Goal: Communication & Community: Answer question/provide support

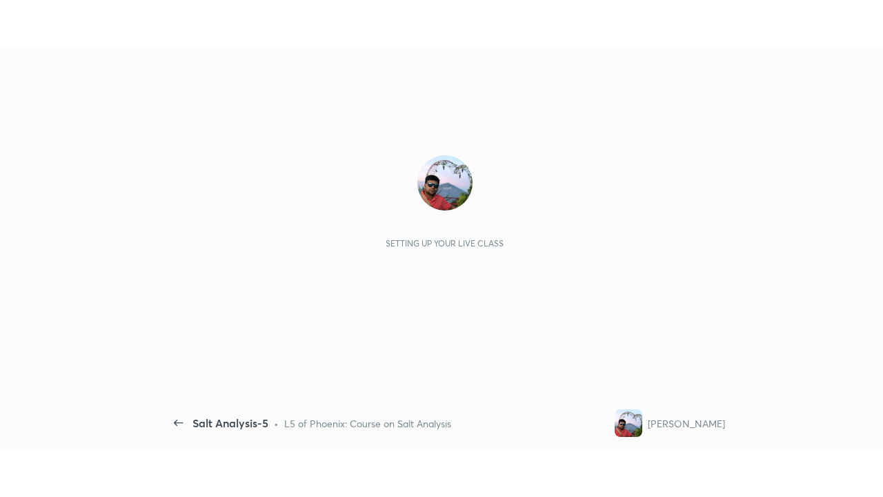
scroll to position [5, 1]
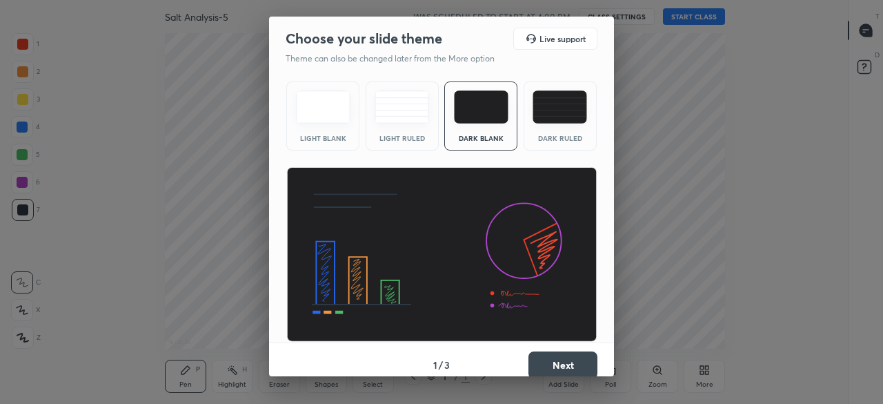
click at [569, 364] on button "Next" at bounding box center [563, 365] width 69 height 28
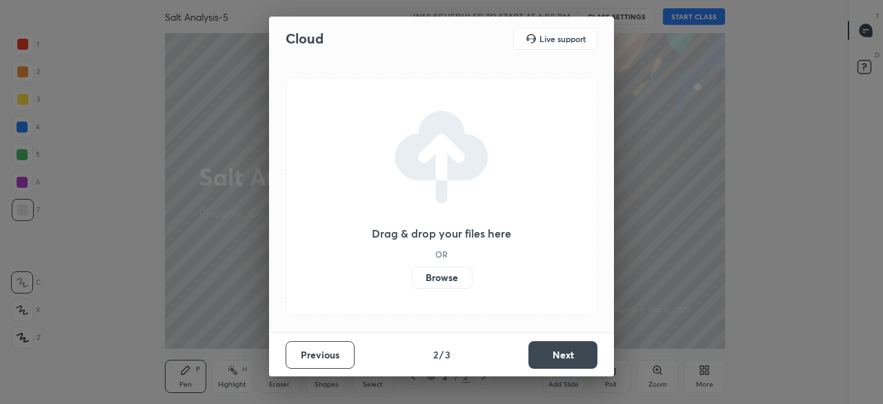
click at [562, 351] on button "Next" at bounding box center [563, 355] width 69 height 28
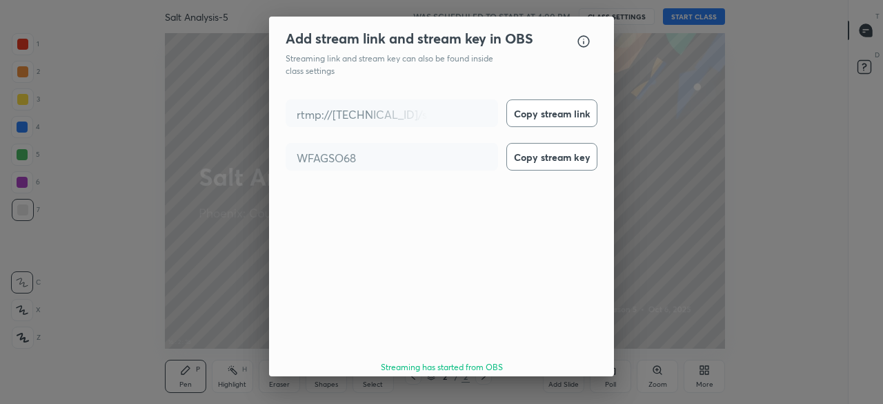
click at [580, 393] on button "Done" at bounding box center [563, 407] width 69 height 28
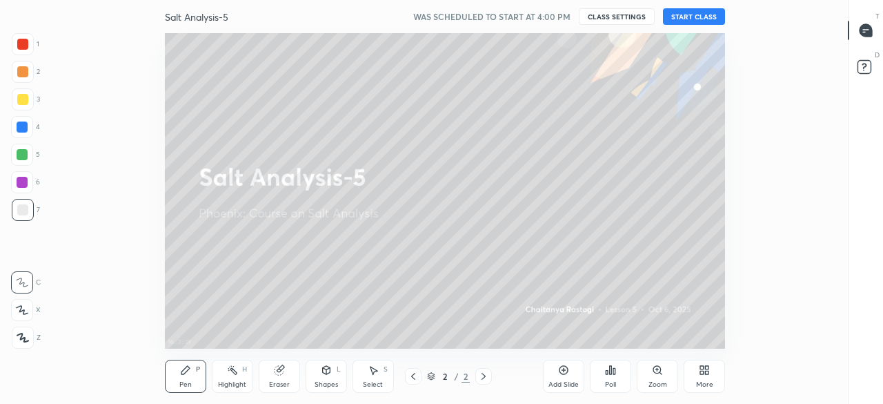
click at [702, 12] on button "START CLASS" at bounding box center [694, 16] width 62 height 17
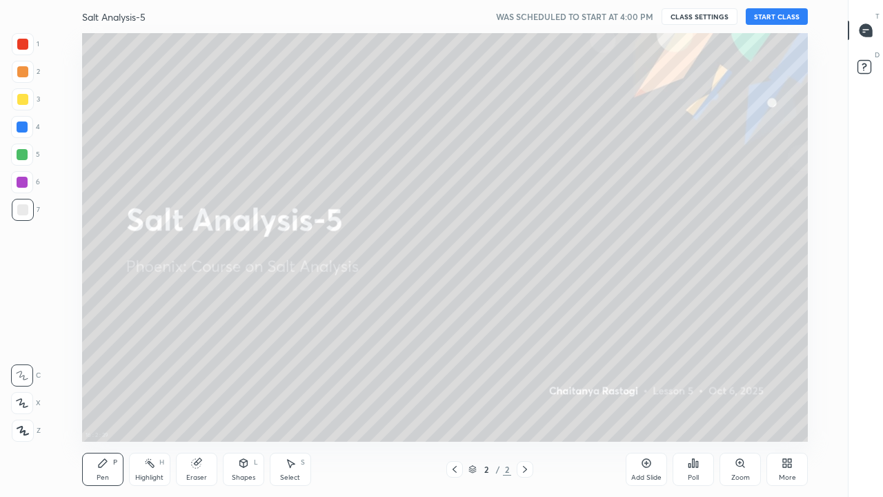
scroll to position [409, 801]
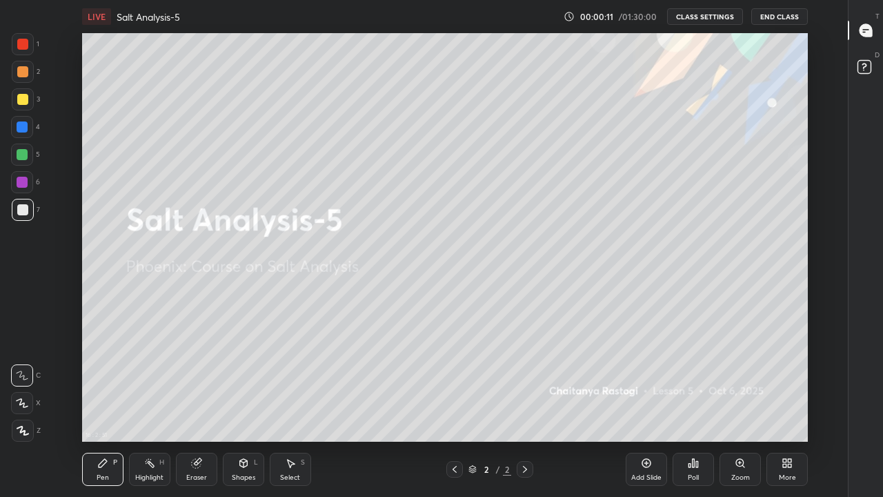
click at [864, 32] on icon at bounding box center [864, 32] width 2 height 0
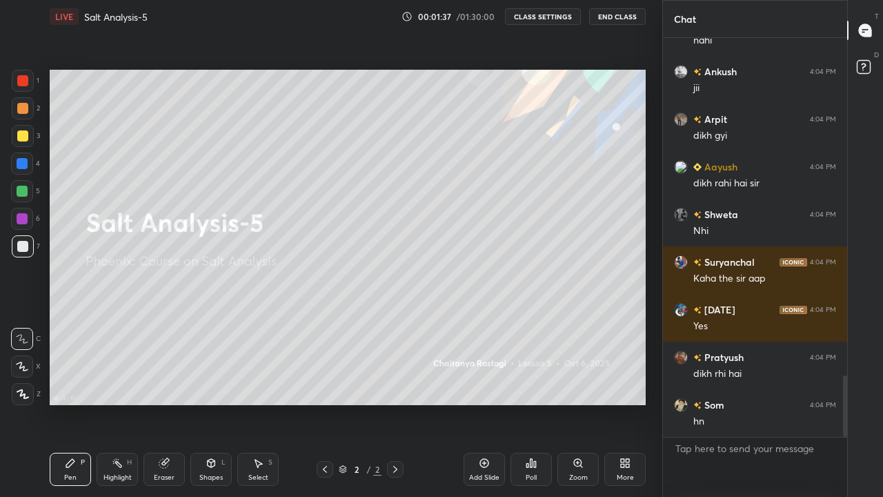
scroll to position [2191, 0]
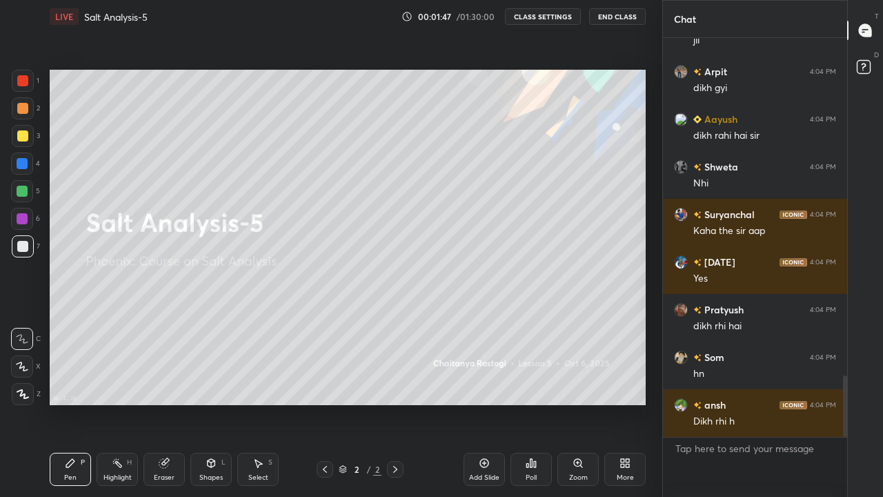
click at [625, 403] on div "More" at bounding box center [624, 469] width 41 height 33
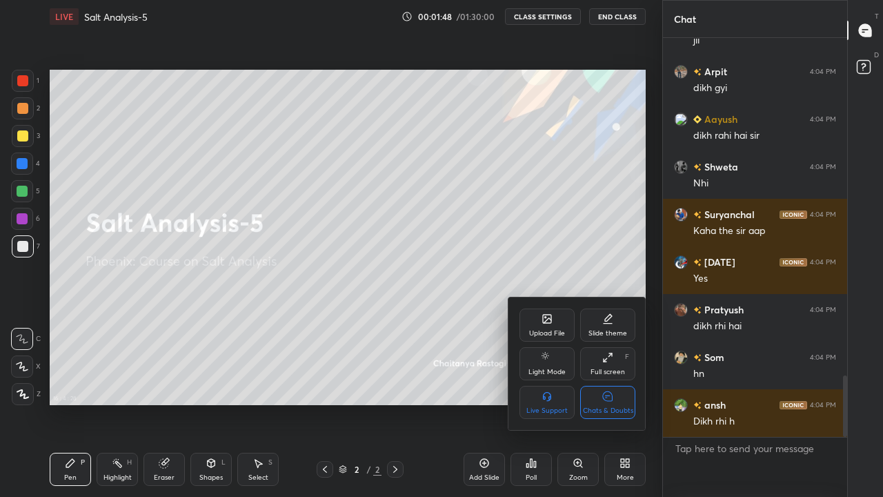
click at [611, 403] on div "Chats & Doubts" at bounding box center [607, 402] width 55 height 33
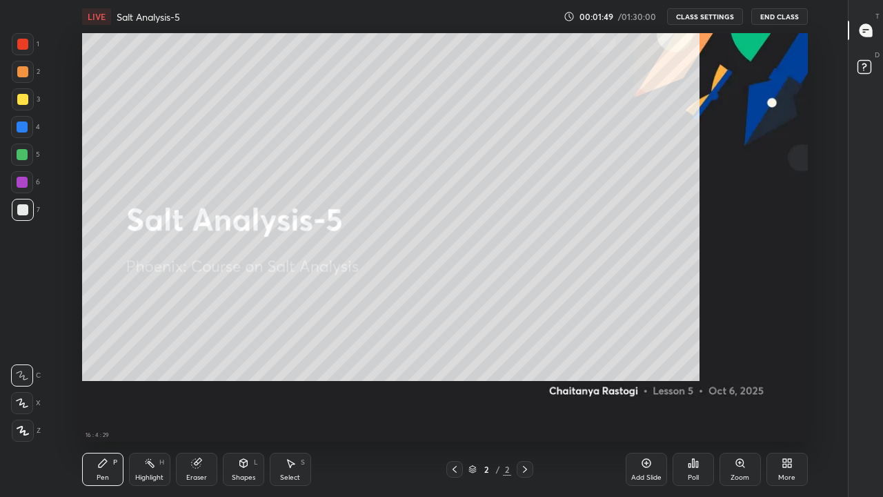
scroll to position [409, 794]
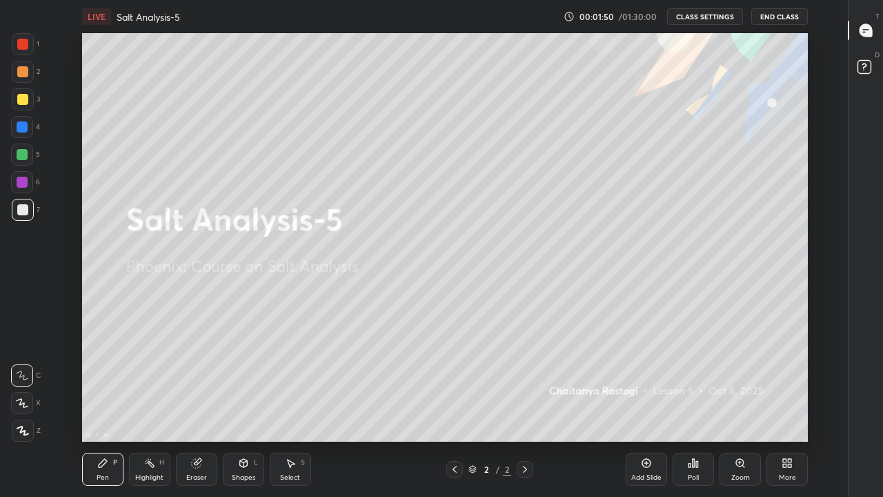
click at [644, 403] on icon at bounding box center [646, 463] width 11 height 11
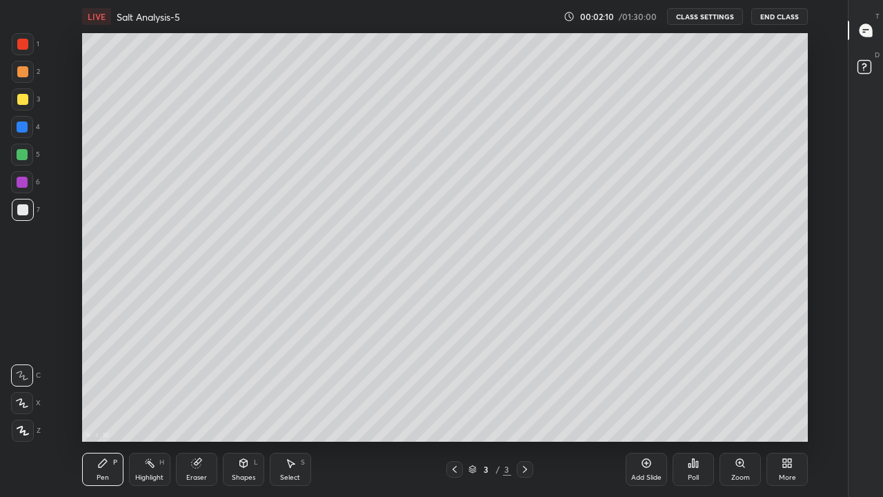
click at [24, 399] on icon at bounding box center [22, 403] width 12 height 10
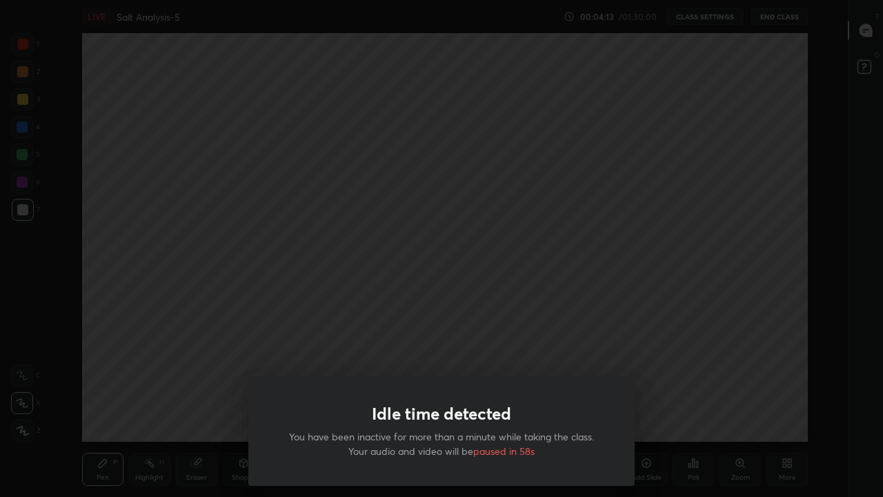
click at [496, 314] on div "Idle time detected You have been inactive for more than a minute while taking t…" at bounding box center [441, 248] width 883 height 497
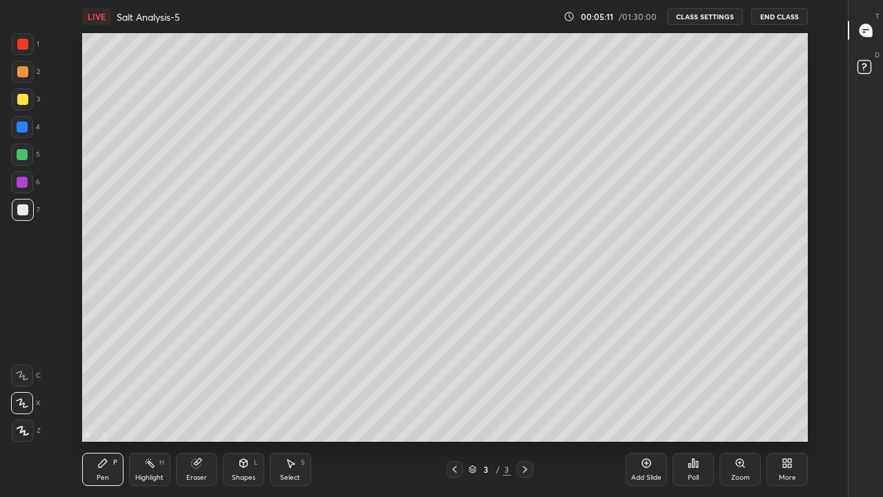
click at [201, 403] on div "Eraser" at bounding box center [196, 469] width 41 height 33
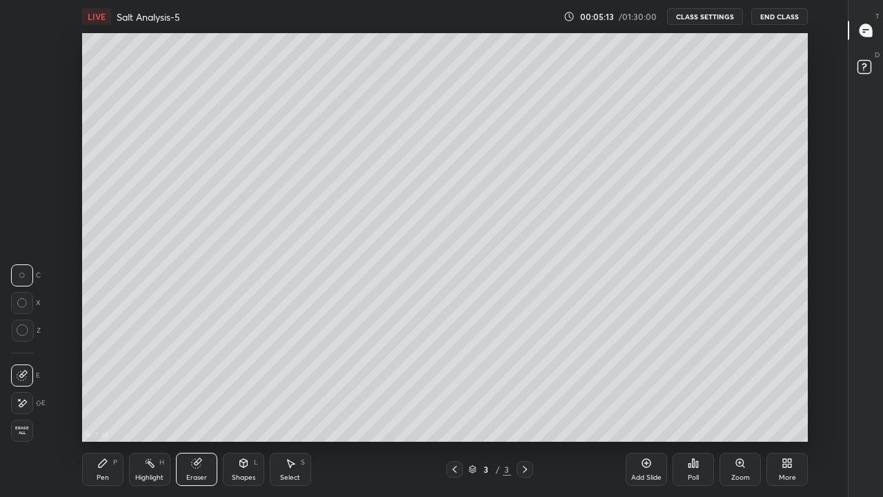
click at [108, 403] on div "Pen P" at bounding box center [102, 469] width 41 height 33
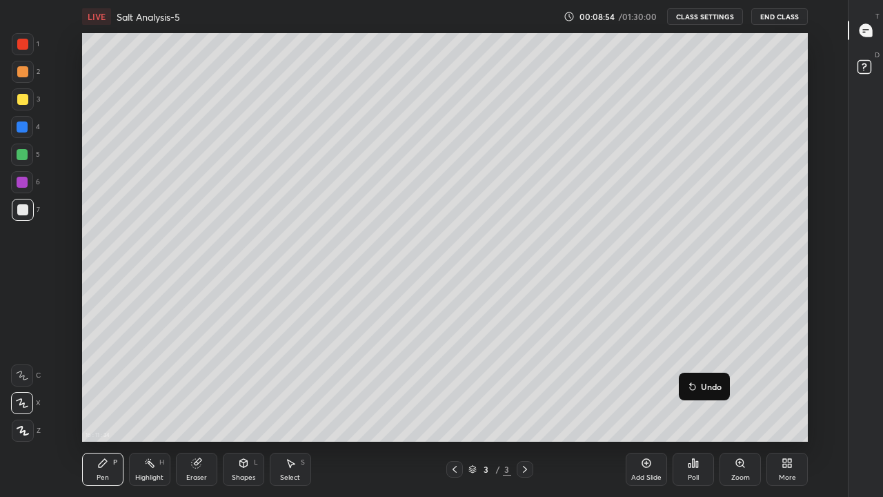
click at [713, 387] on p "Undo" at bounding box center [711, 386] width 21 height 11
click at [730, 397] on button "Undo" at bounding box center [736, 395] width 40 height 17
click at [647, 403] on div "Add Slide" at bounding box center [646, 469] width 41 height 33
click at [454, 403] on icon at bounding box center [454, 469] width 11 height 11
click at [523, 403] on div at bounding box center [525, 469] width 17 height 17
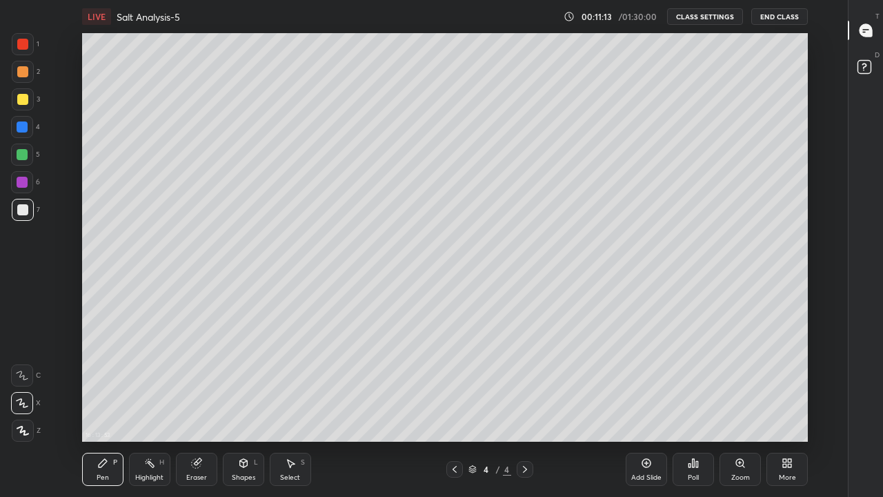
click at [24, 99] on div at bounding box center [22, 99] width 11 height 11
click at [203, 403] on div "Eraser" at bounding box center [196, 477] width 21 height 7
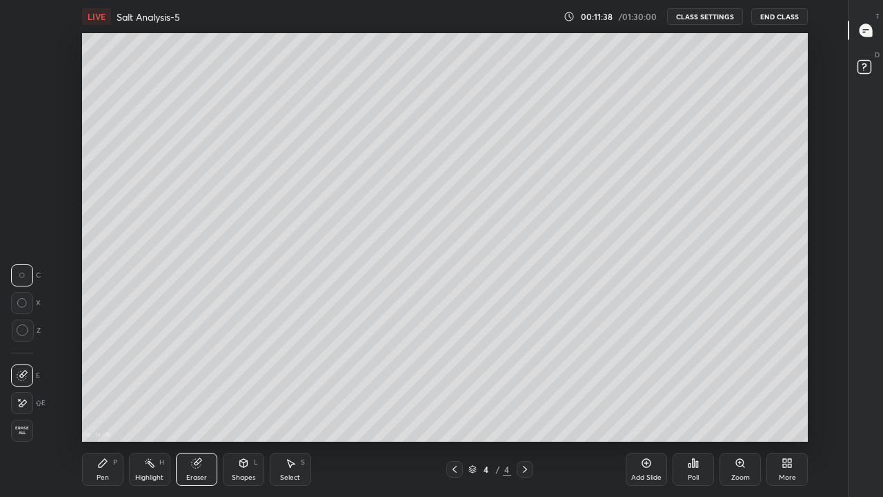
click at [106, 403] on div "Pen P" at bounding box center [102, 469] width 41 height 33
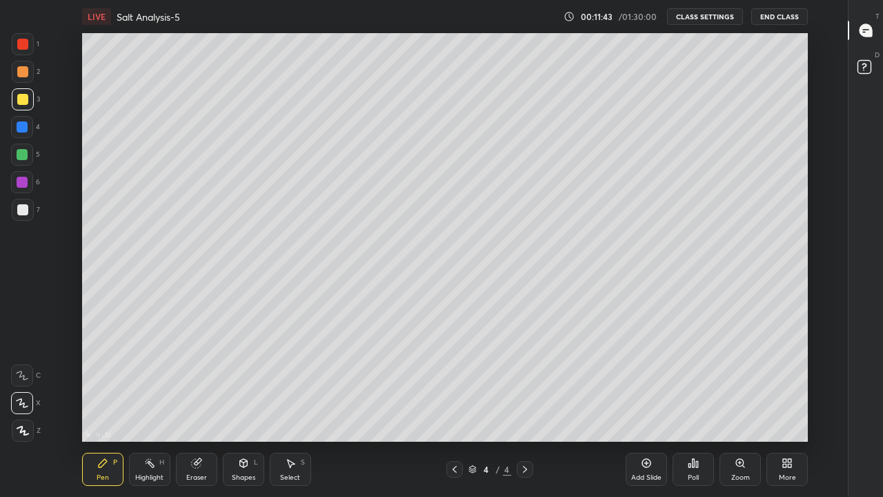
click at [206, 403] on div "Eraser" at bounding box center [196, 477] width 21 height 7
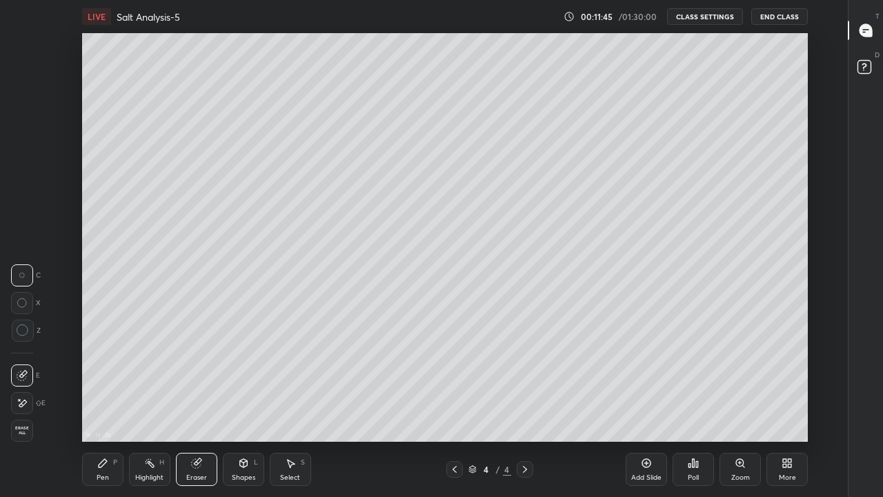
click at [110, 403] on div "Pen P" at bounding box center [102, 469] width 41 height 33
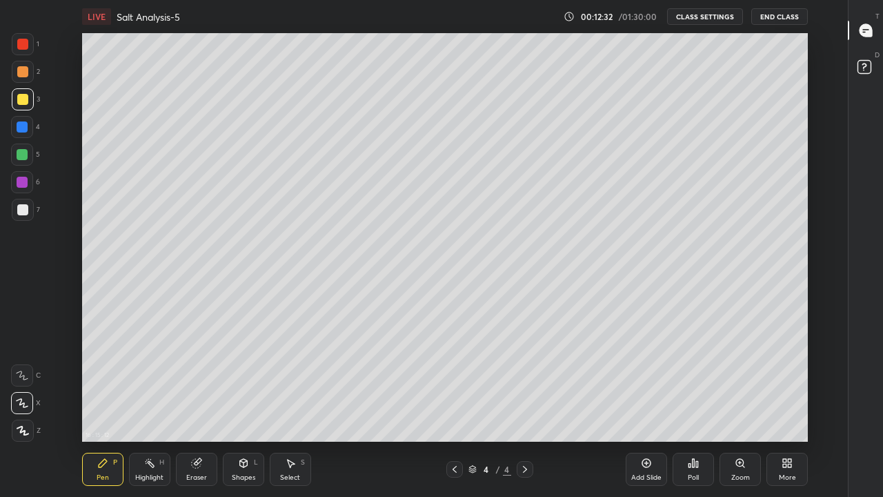
click at [26, 156] on div at bounding box center [22, 154] width 11 height 11
click at [641, 403] on icon at bounding box center [646, 463] width 11 height 11
click at [22, 101] on div at bounding box center [22, 99] width 11 height 11
click at [20, 152] on div at bounding box center [22, 154] width 11 height 11
click at [195, 403] on div "Eraser" at bounding box center [196, 477] width 21 height 7
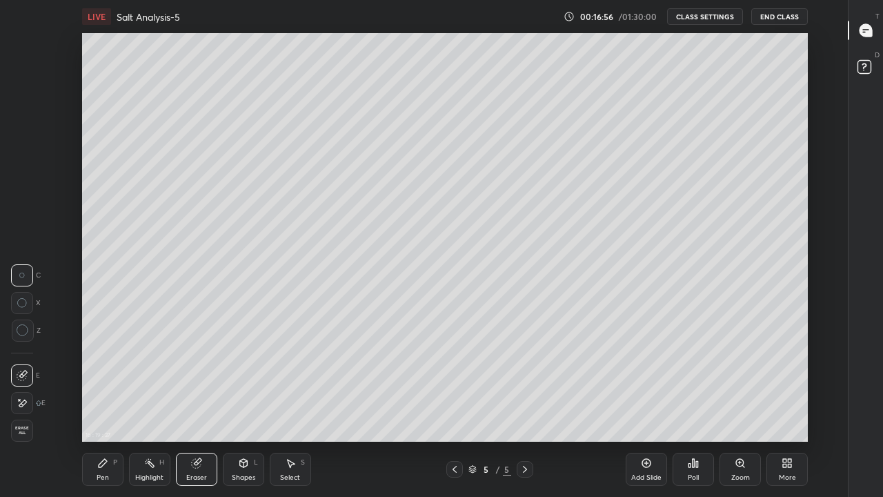
click at [106, 403] on div "Pen P" at bounding box center [102, 469] width 41 height 33
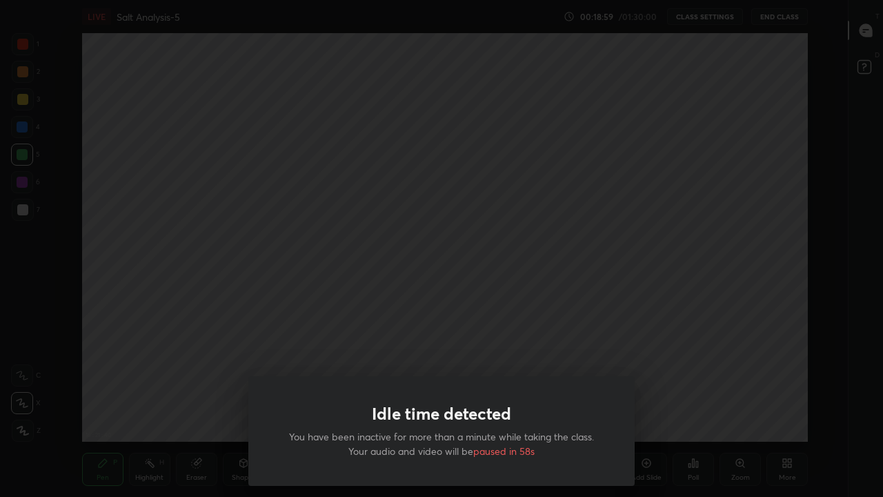
click at [334, 315] on div "Idle time detected You have been inactive for more than a minute while taking t…" at bounding box center [441, 248] width 883 height 497
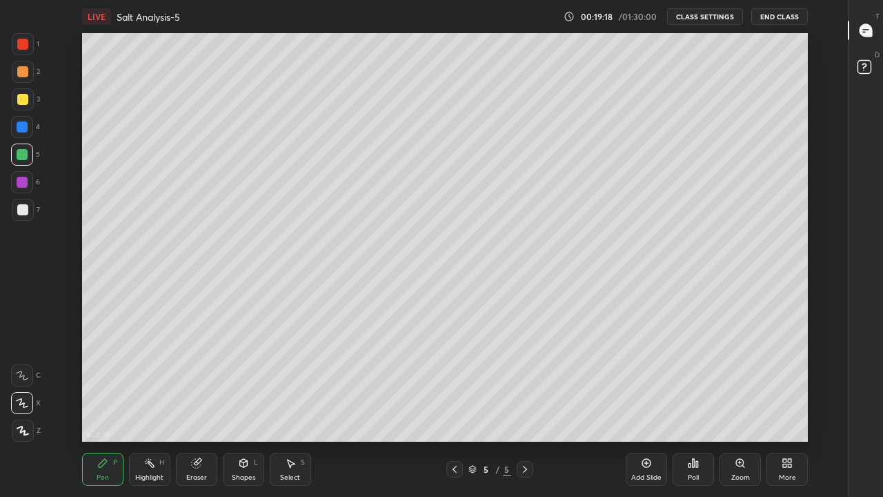
click at [649, 403] on div "Add Slide" at bounding box center [646, 477] width 30 height 7
click at [26, 101] on div at bounding box center [22, 99] width 11 height 11
click at [208, 403] on div "Eraser" at bounding box center [196, 469] width 41 height 33
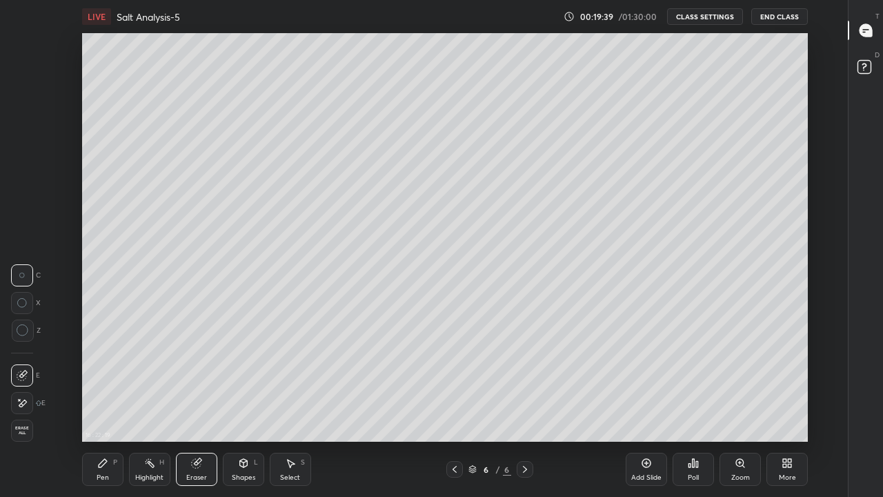
click at [23, 403] on icon at bounding box center [22, 403] width 11 height 12
click at [104, 403] on icon at bounding box center [102, 463] width 11 height 11
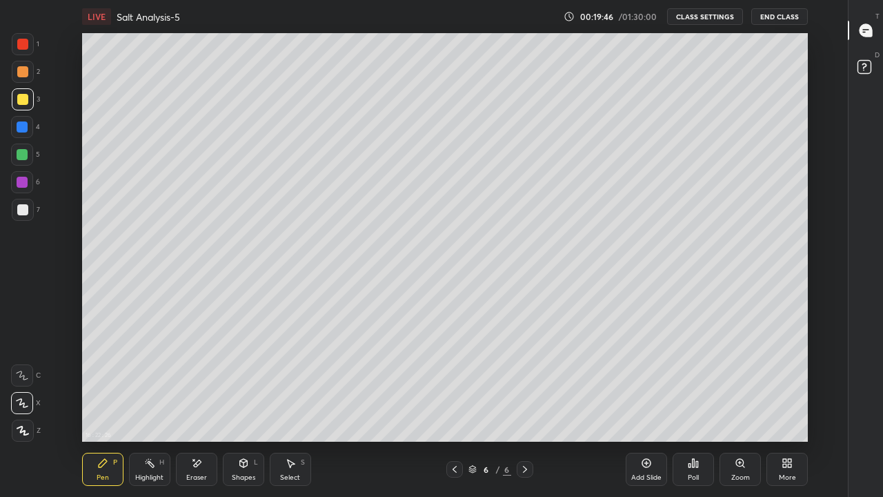
click at [207, 403] on div "Eraser" at bounding box center [196, 469] width 41 height 33
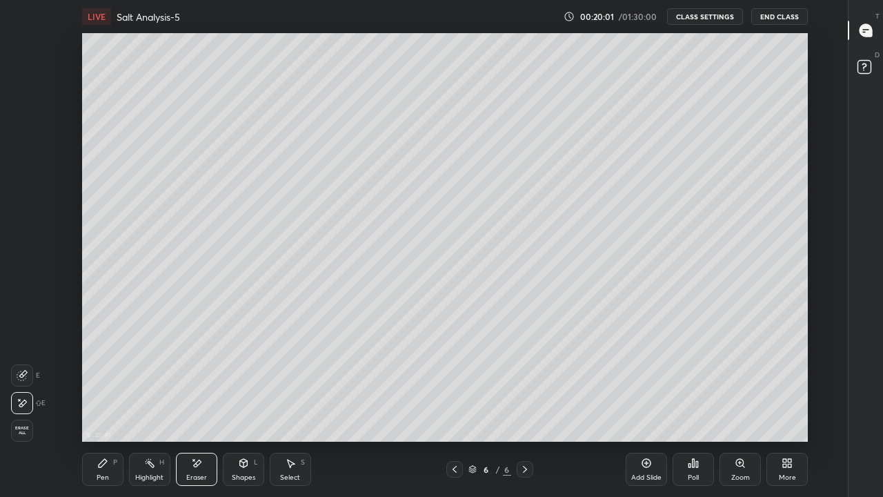
click at [105, 403] on div "Pen P" at bounding box center [102, 469] width 41 height 33
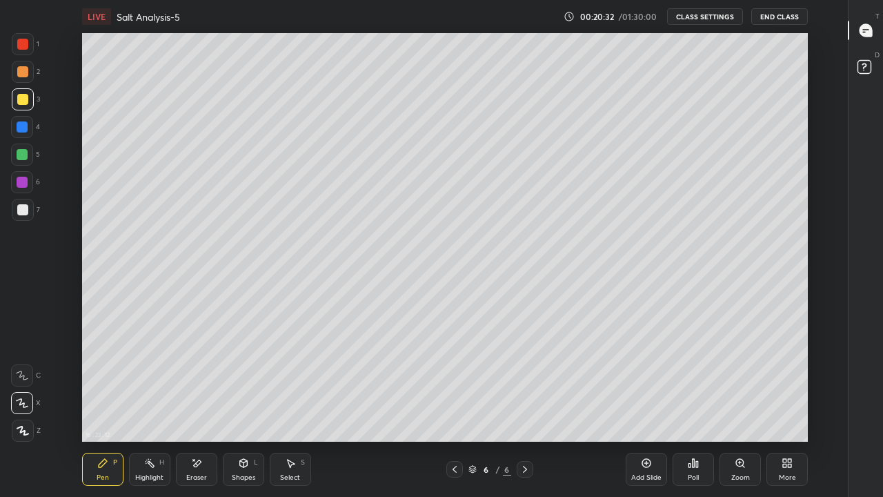
click at [656, 403] on div "Add Slide" at bounding box center [646, 469] width 41 height 33
click at [24, 210] on div at bounding box center [22, 209] width 11 height 11
click at [25, 101] on div at bounding box center [22, 99] width 11 height 11
click at [458, 403] on icon at bounding box center [454, 469] width 11 height 11
click at [524, 403] on icon at bounding box center [525, 469] width 11 height 11
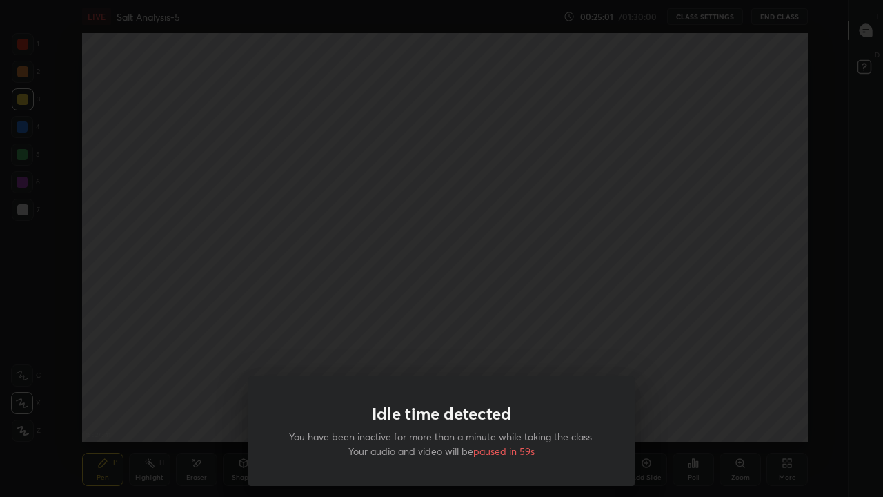
click at [473, 326] on div "Idle time detected You have been inactive for more than a minute while taking t…" at bounding box center [441, 248] width 883 height 497
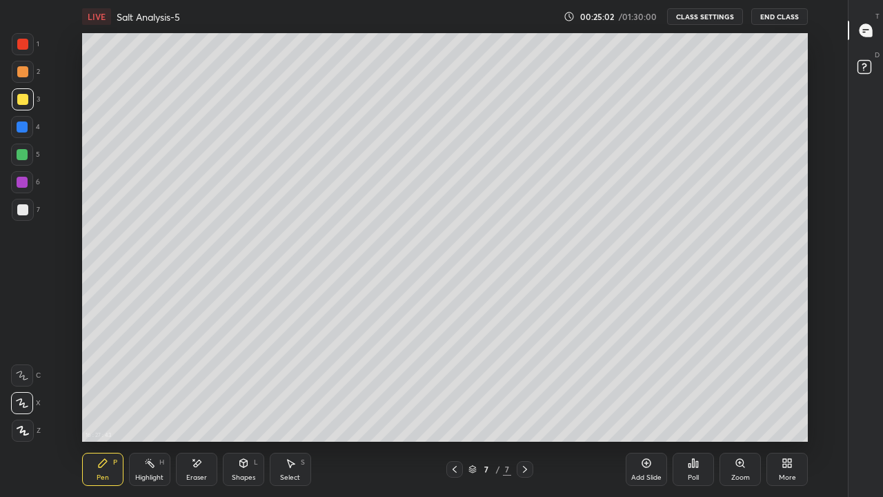
click at [647, 403] on icon at bounding box center [646, 463] width 11 height 11
click at [25, 71] on div at bounding box center [22, 71] width 11 height 11
click at [204, 403] on div "Eraser" at bounding box center [196, 469] width 41 height 33
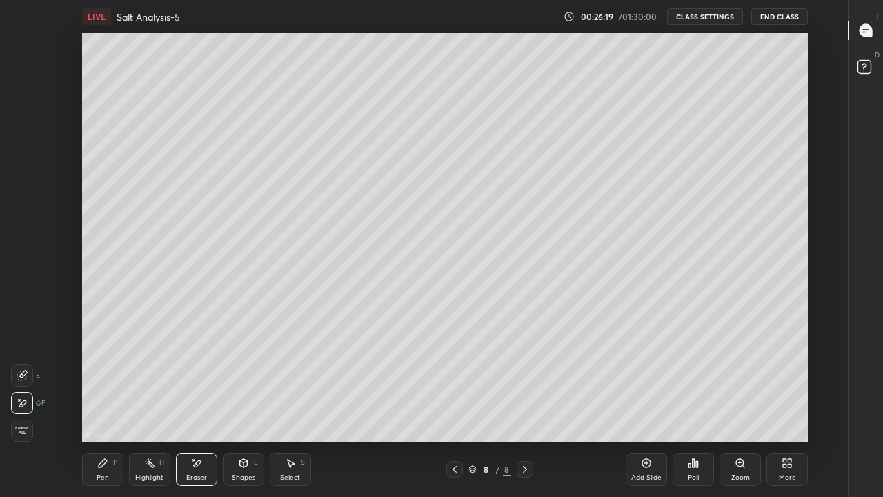
click at [111, 403] on div "Pen P" at bounding box center [102, 469] width 41 height 33
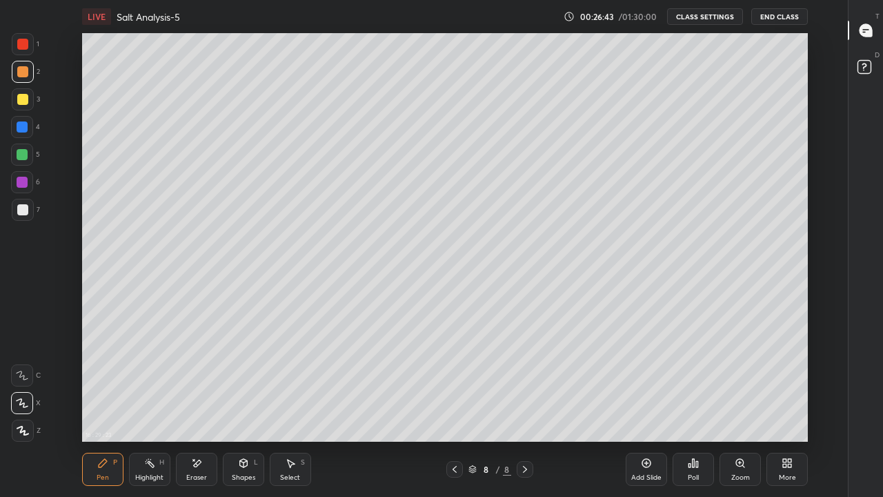
click at [589, 403] on div "Pen P Highlight H Eraser Shapes L Select S 8 / 8 Add Slide Poll Zoom More" at bounding box center [445, 469] width 726 height 55
click at [649, 403] on div "Add Slide" at bounding box center [646, 469] width 41 height 33
click at [19, 210] on div at bounding box center [22, 209] width 11 height 11
click at [206, 403] on div "Eraser" at bounding box center [196, 469] width 41 height 33
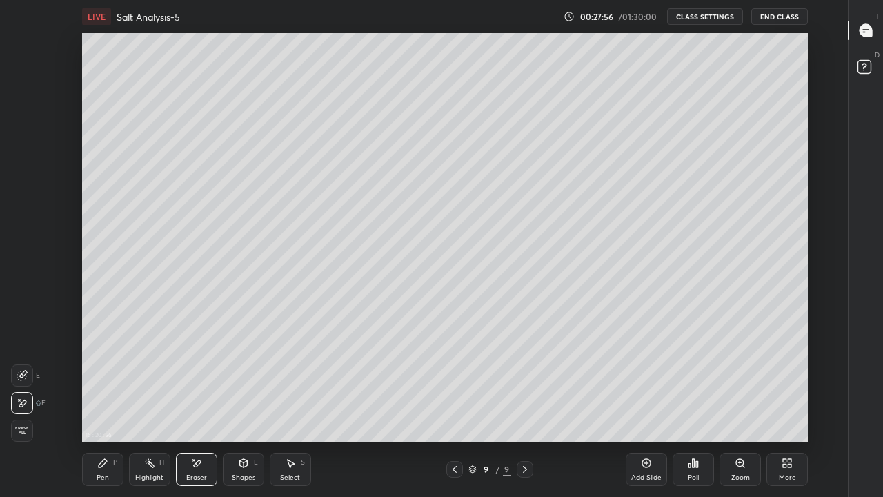
click at [109, 403] on div "Pen P" at bounding box center [102, 469] width 41 height 33
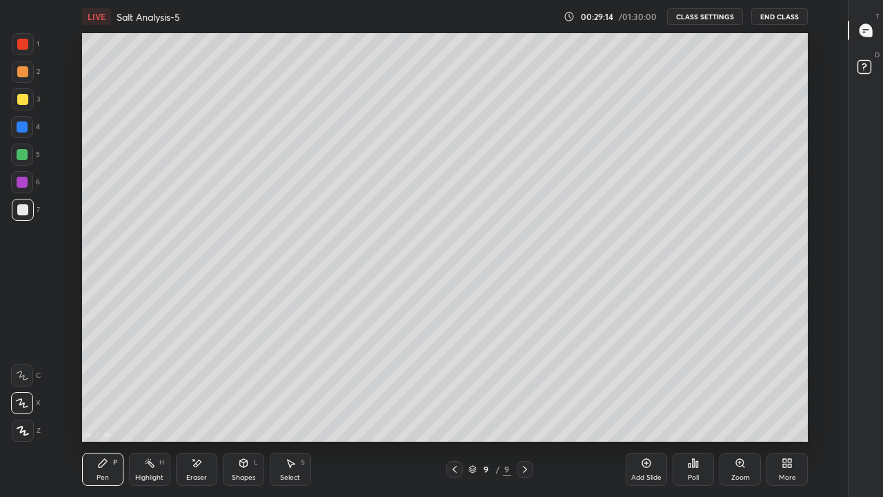
click at [193, 403] on div "Eraser" at bounding box center [196, 477] width 21 height 7
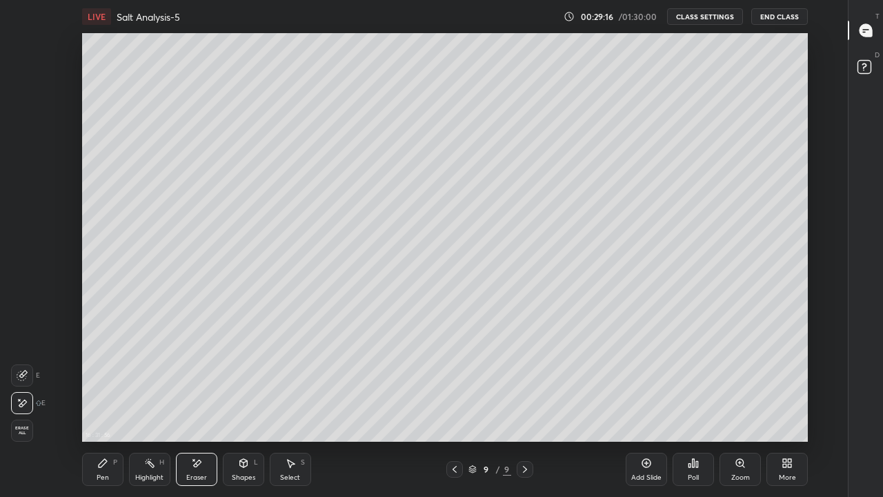
click at [95, 403] on div "Pen P" at bounding box center [102, 469] width 41 height 33
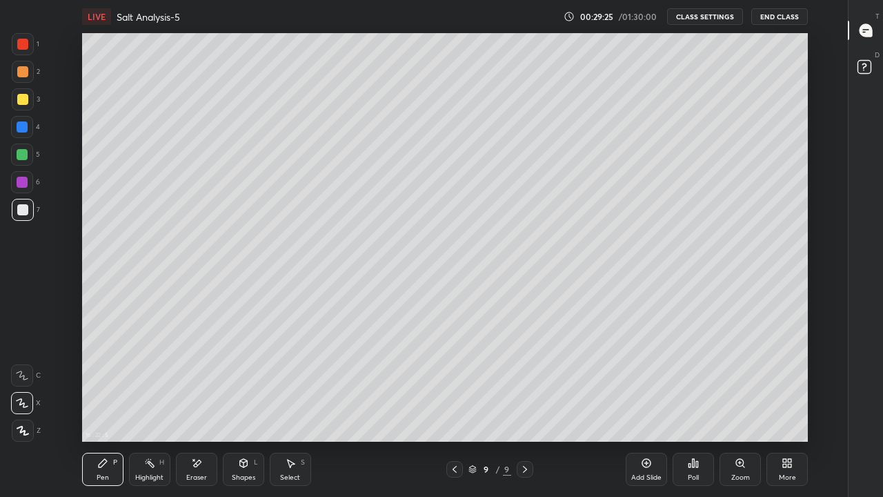
click at [22, 44] on div at bounding box center [22, 44] width 11 height 11
click at [21, 159] on div at bounding box center [22, 154] width 11 height 11
click at [22, 214] on div at bounding box center [22, 209] width 11 height 11
click at [203, 403] on div "Eraser" at bounding box center [196, 469] width 41 height 33
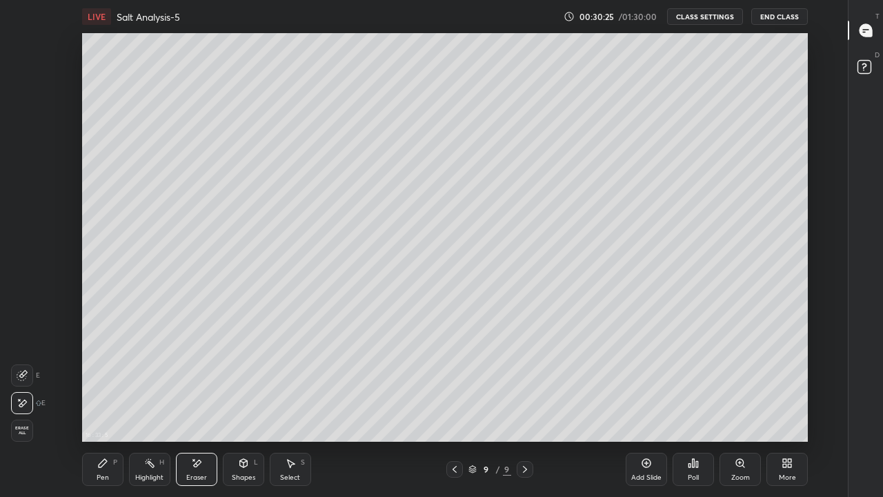
click at [114, 403] on div "P" at bounding box center [115, 462] width 4 height 7
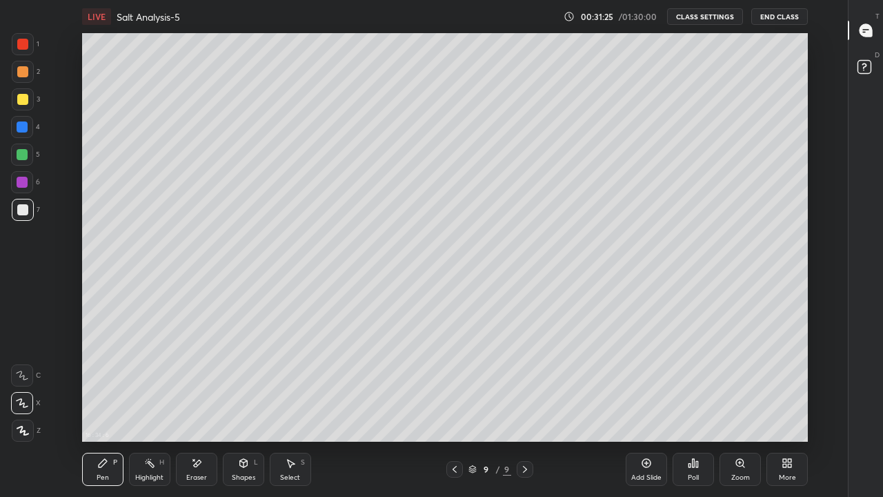
click at [206, 403] on div "Eraser" at bounding box center [196, 469] width 41 height 33
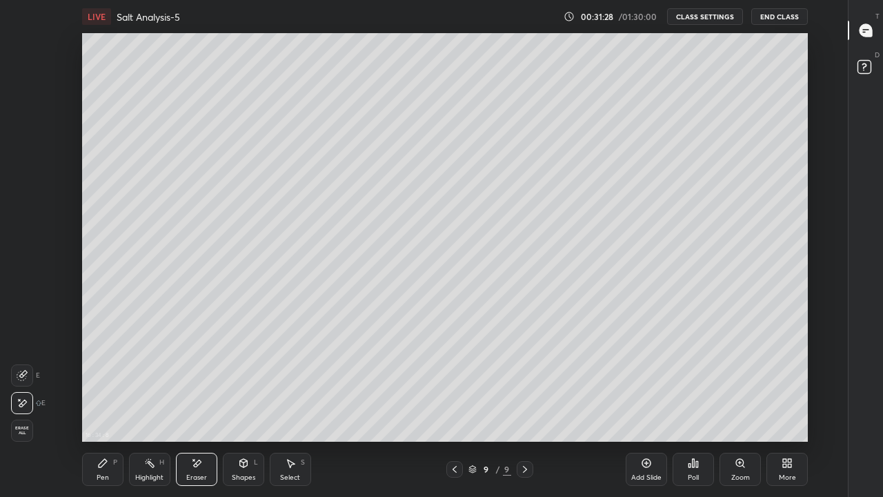
click at [109, 403] on div "Pen P" at bounding box center [102, 469] width 41 height 33
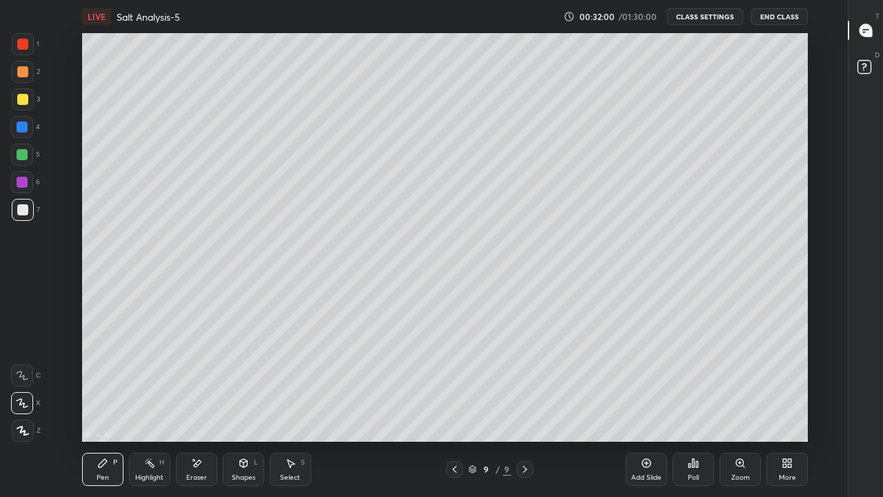
click at [197, 403] on div "Eraser" at bounding box center [196, 477] width 21 height 7
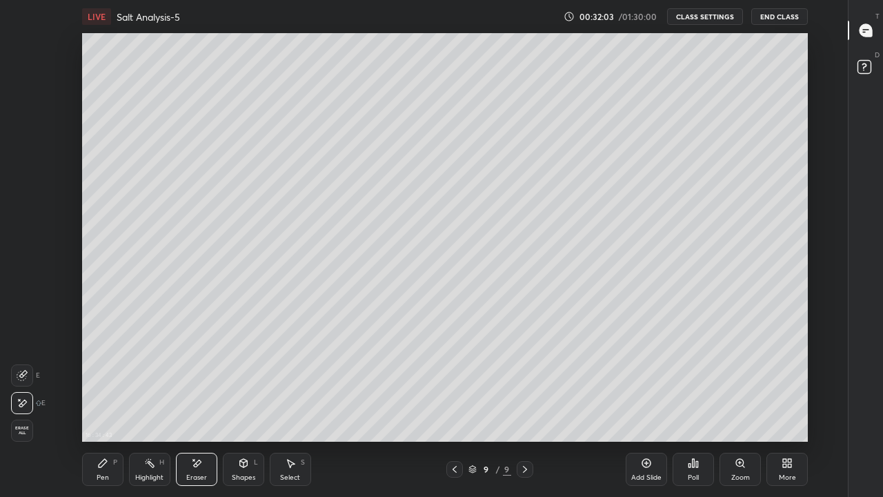
click at [101, 403] on div "Pen P" at bounding box center [102, 469] width 41 height 33
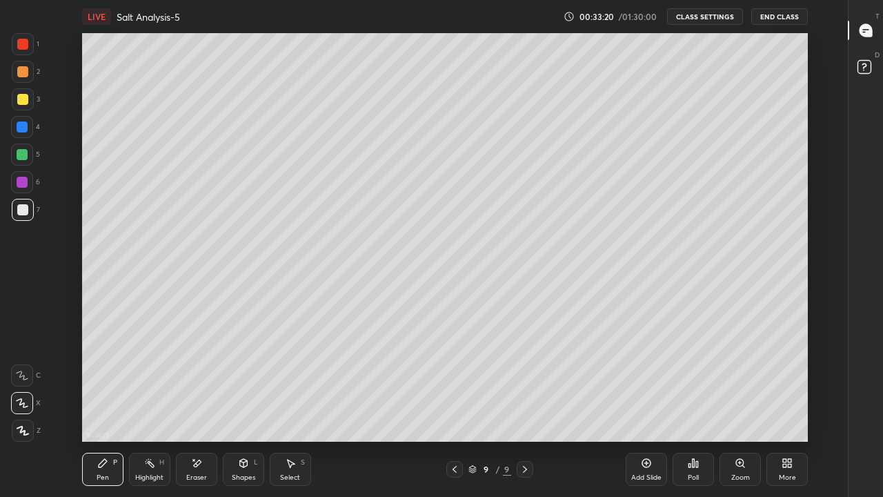
click at [642, 403] on div "Add Slide" at bounding box center [646, 477] width 30 height 7
click at [454, 403] on icon at bounding box center [454, 469] width 11 height 11
click at [523, 403] on icon at bounding box center [525, 469] width 11 height 11
click at [25, 72] on div at bounding box center [22, 71] width 11 height 11
click at [23, 97] on div at bounding box center [22, 99] width 11 height 11
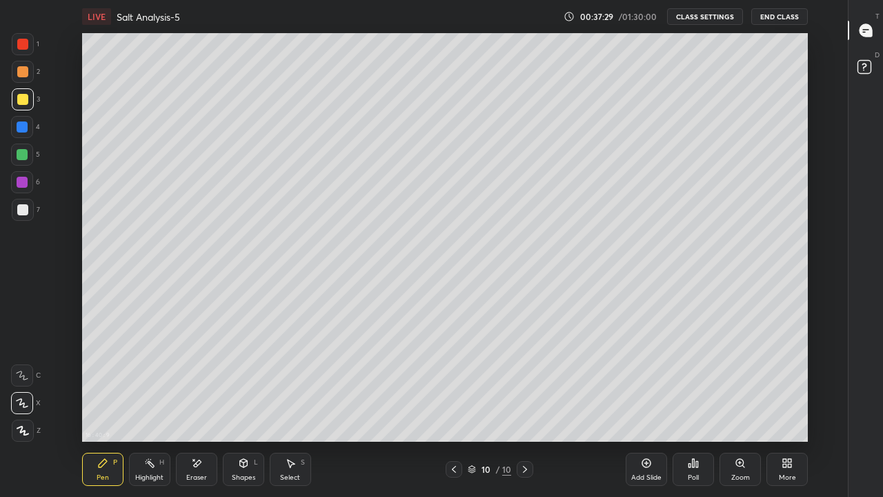
click at [204, 403] on div "Eraser" at bounding box center [196, 477] width 21 height 7
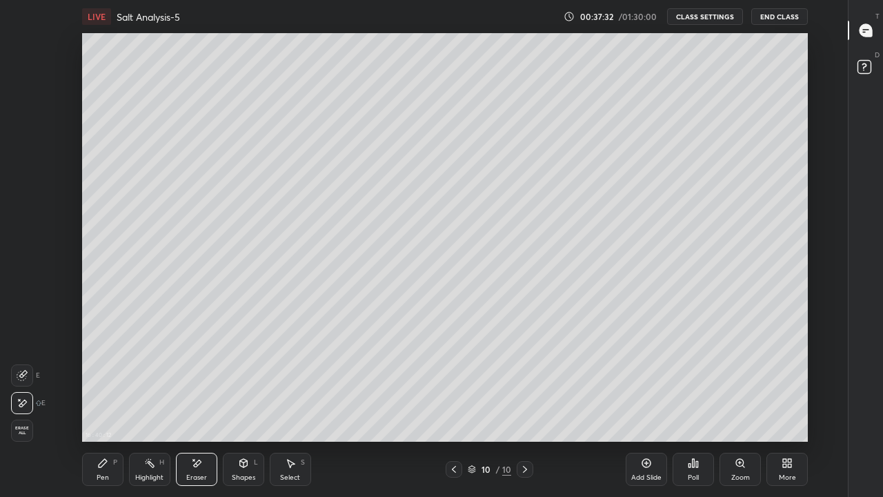
click at [115, 403] on div "P" at bounding box center [115, 462] width 4 height 7
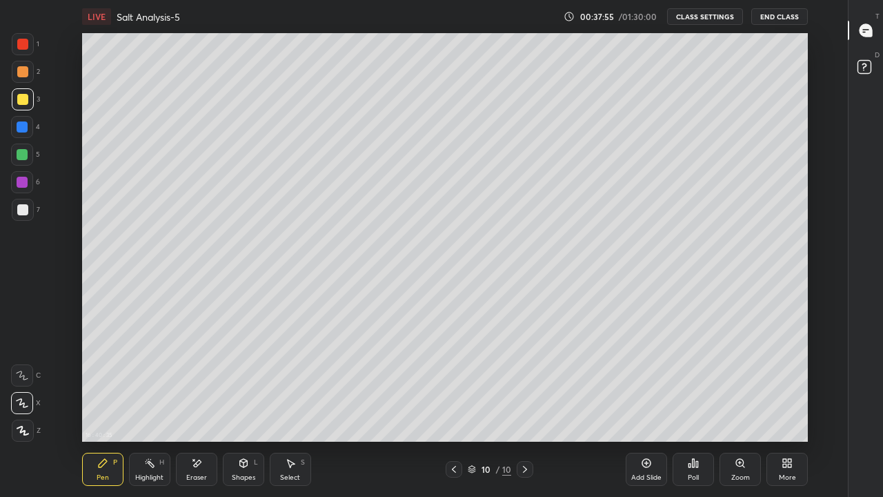
click at [23, 157] on div at bounding box center [22, 154] width 11 height 11
click at [646, 403] on div "Add Slide" at bounding box center [646, 477] width 30 height 7
click at [22, 208] on div at bounding box center [22, 209] width 11 height 11
click at [23, 99] on div at bounding box center [22, 99] width 11 height 11
click at [27, 157] on div at bounding box center [22, 154] width 11 height 11
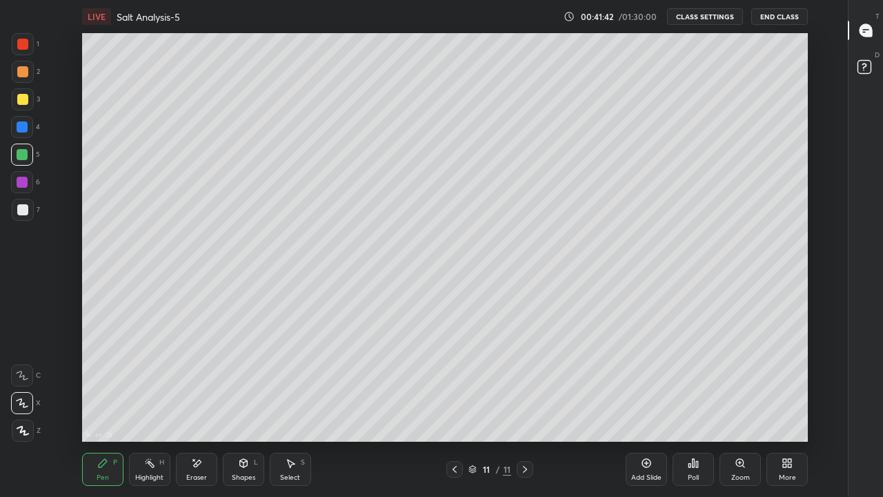
click at [23, 214] on div at bounding box center [22, 209] width 11 height 11
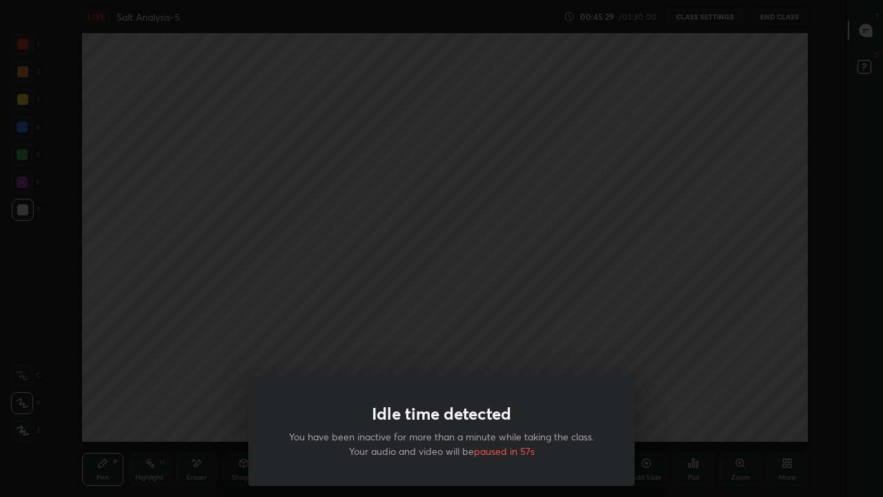
click at [393, 230] on div "Idle time detected You have been inactive for more than a minute while taking t…" at bounding box center [441, 248] width 883 height 497
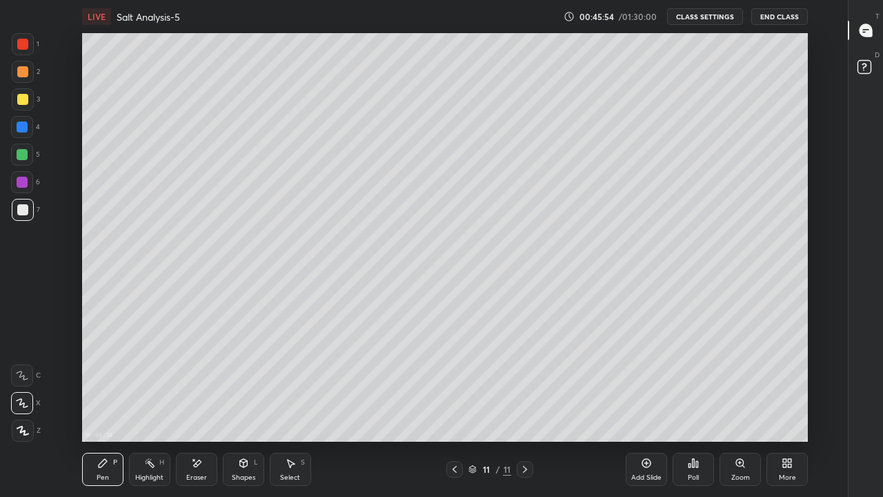
click at [636, 403] on div "Add Slide" at bounding box center [646, 477] width 30 height 7
click at [208, 403] on div "Eraser" at bounding box center [196, 469] width 41 height 33
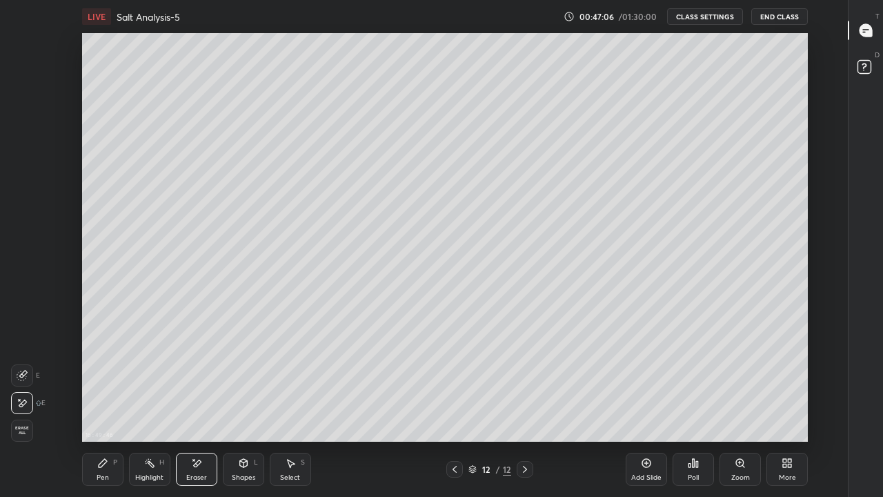
click at [114, 403] on div "Pen P" at bounding box center [102, 469] width 41 height 33
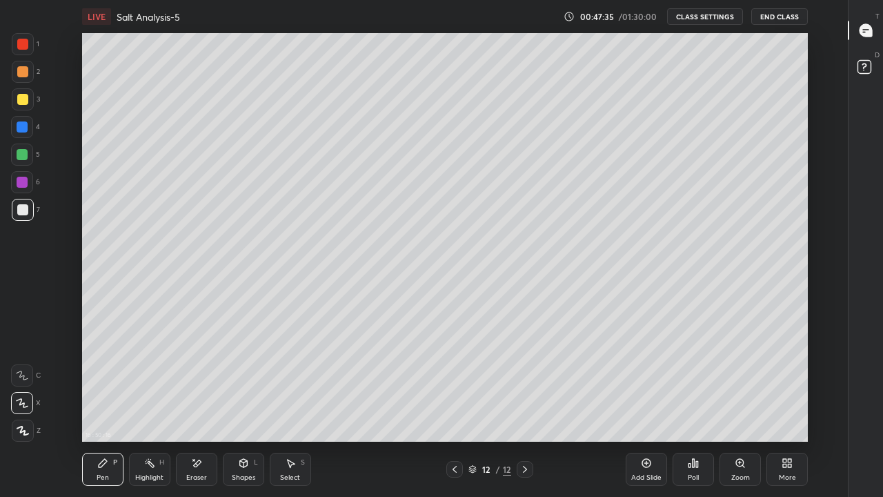
click at [199, 403] on div "Eraser" at bounding box center [196, 469] width 41 height 33
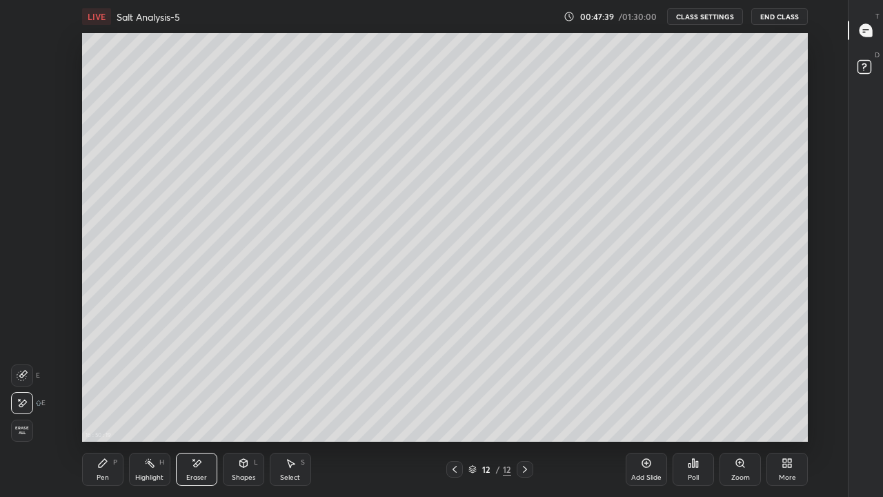
click at [112, 403] on div "Pen P" at bounding box center [102, 469] width 41 height 33
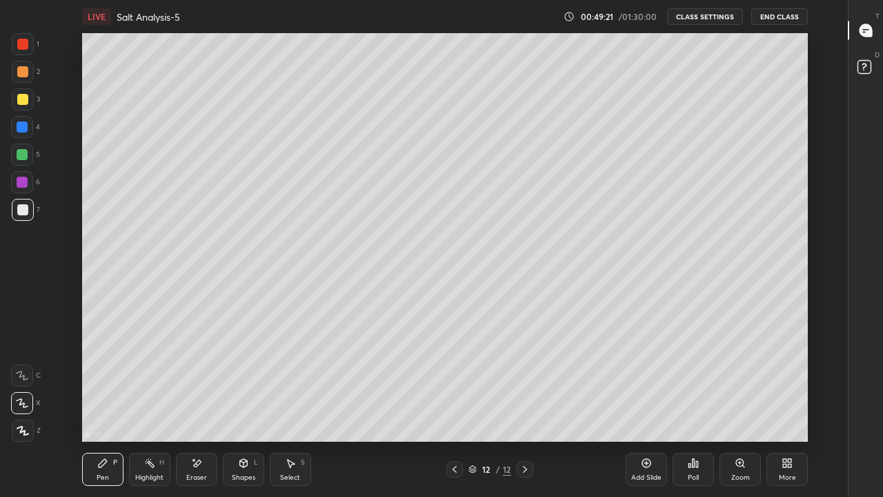
click at [20, 100] on div at bounding box center [22, 99] width 11 height 11
click at [201, 403] on div "Eraser" at bounding box center [196, 469] width 41 height 33
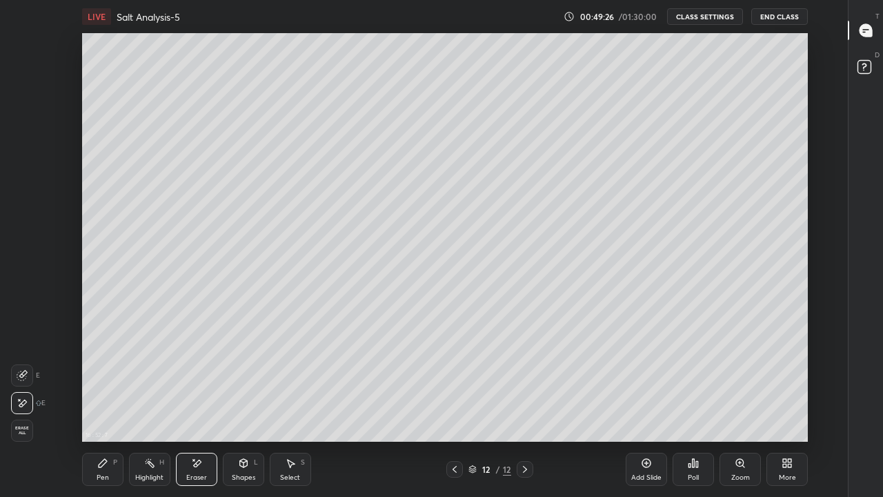
click at [102, 403] on icon at bounding box center [103, 463] width 8 height 8
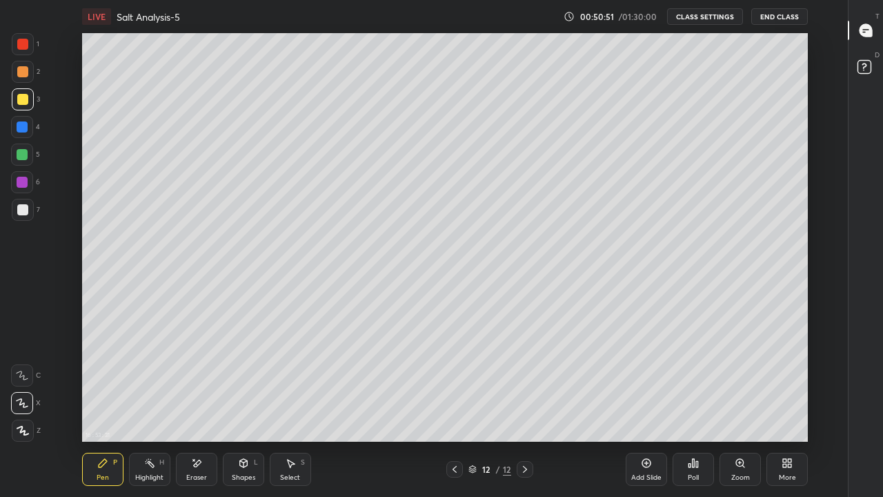
click at [19, 210] on div at bounding box center [22, 209] width 11 height 11
click at [415, 123] on p "Undo" at bounding box center [416, 122] width 21 height 11
click at [654, 403] on div "Add Slide" at bounding box center [646, 469] width 41 height 33
click at [23, 157] on div at bounding box center [22, 154] width 11 height 11
click at [648, 403] on div "Add Slide" at bounding box center [646, 469] width 41 height 33
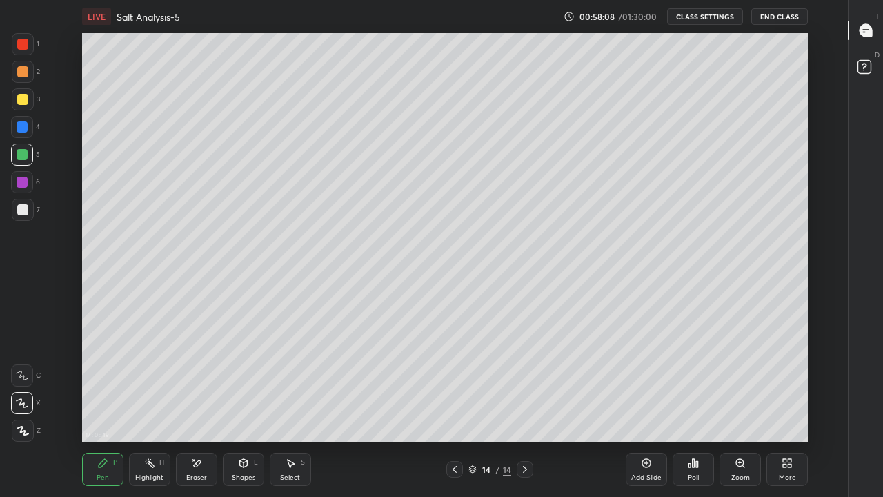
click at [23, 208] on div at bounding box center [22, 209] width 11 height 11
click at [455, 403] on icon at bounding box center [454, 469] width 11 height 11
click at [530, 403] on icon at bounding box center [525, 469] width 11 height 11
click at [205, 403] on div "Eraser" at bounding box center [196, 469] width 41 height 33
click at [108, 403] on div "Pen P" at bounding box center [102, 469] width 41 height 33
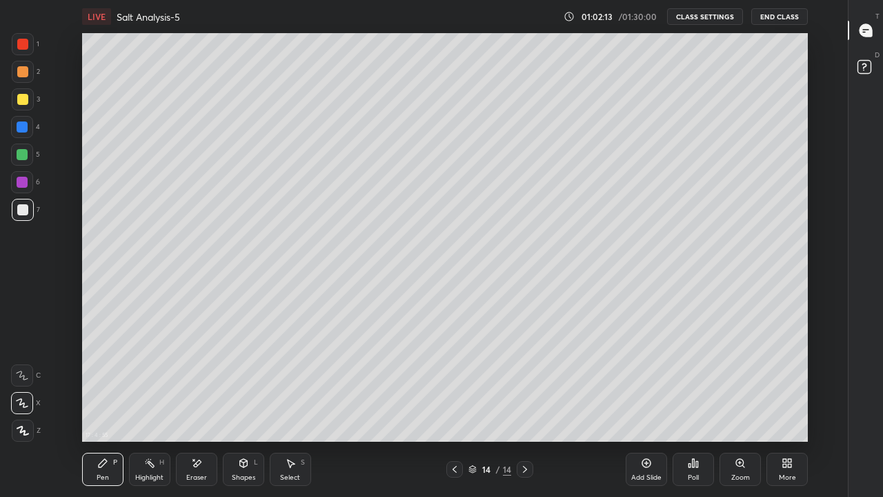
click at [203, 403] on div "Eraser" at bounding box center [196, 469] width 41 height 33
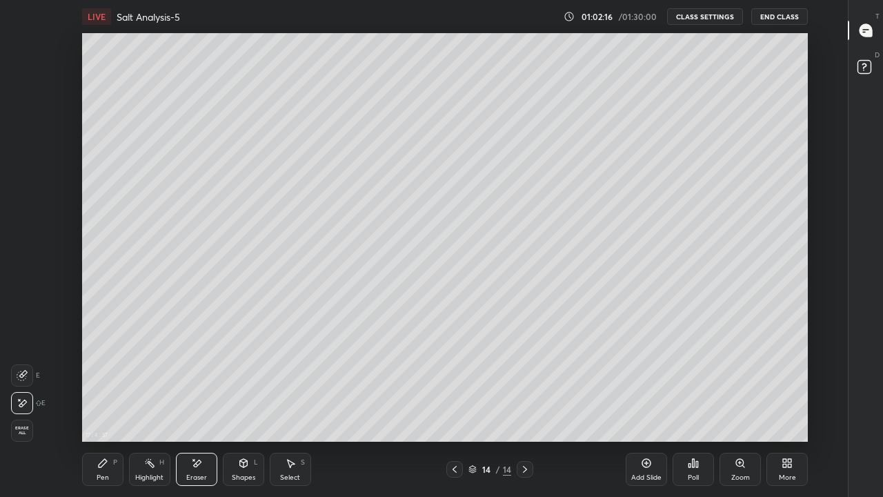
click at [111, 403] on div "Pen P" at bounding box center [102, 469] width 41 height 33
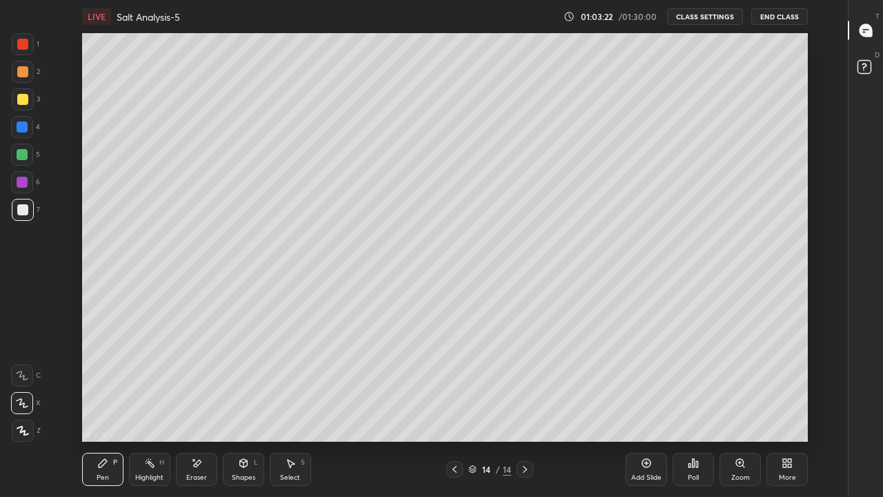
click at [529, 403] on div at bounding box center [525, 469] width 17 height 17
click at [653, 403] on div "Add Slide" at bounding box center [646, 469] width 41 height 33
click at [195, 403] on div "Eraser" at bounding box center [196, 477] width 21 height 7
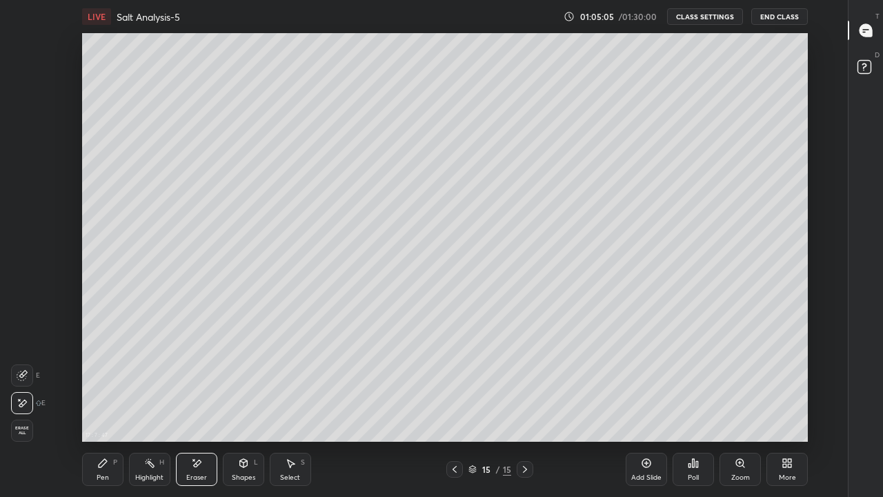
click at [109, 403] on div "Pen P" at bounding box center [102, 469] width 41 height 33
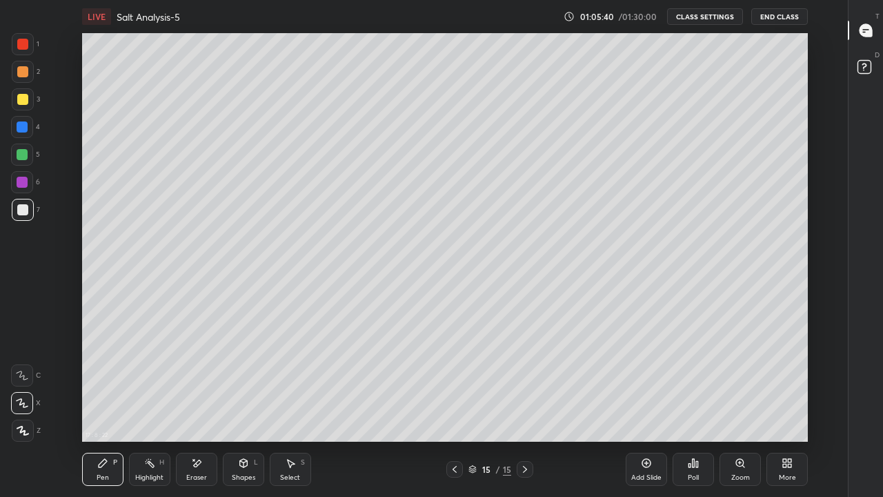
click at [26, 101] on div at bounding box center [22, 99] width 11 height 11
click at [651, 403] on icon at bounding box center [646, 463] width 11 height 11
click at [210, 403] on div "Eraser" at bounding box center [196, 469] width 41 height 33
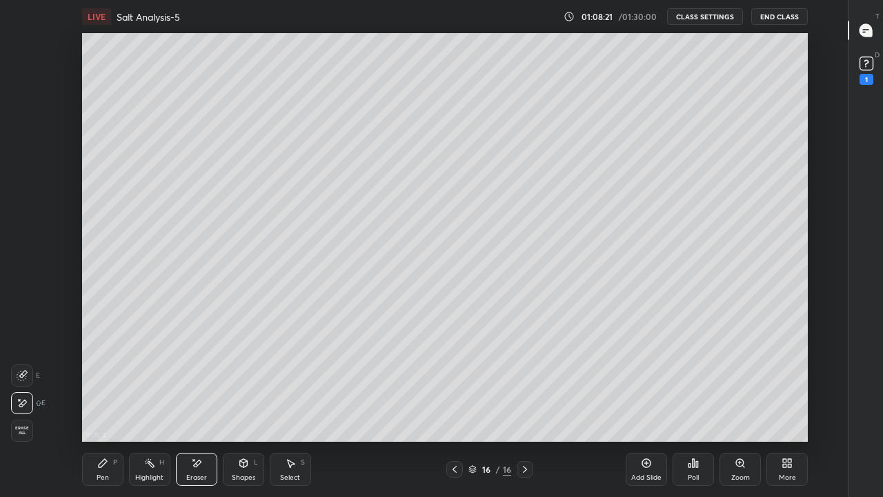
click at [108, 403] on div "Pen P" at bounding box center [102, 469] width 41 height 33
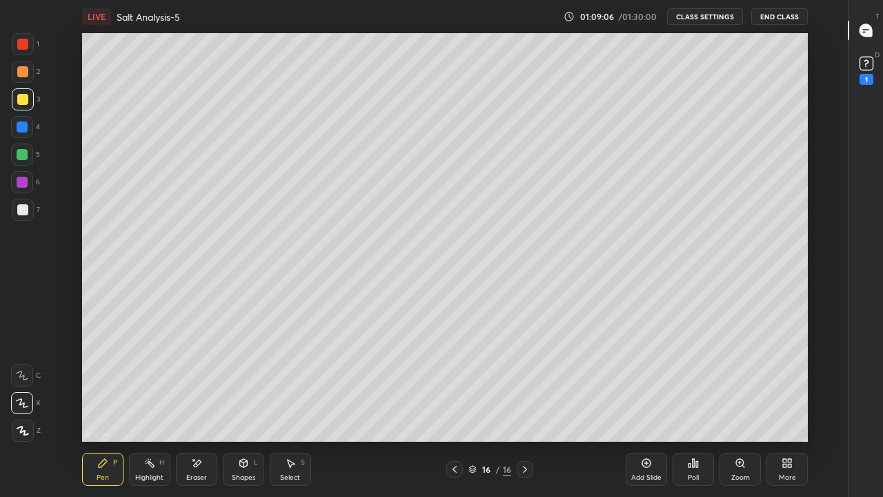
click at [206, 403] on div "Eraser" at bounding box center [196, 469] width 41 height 33
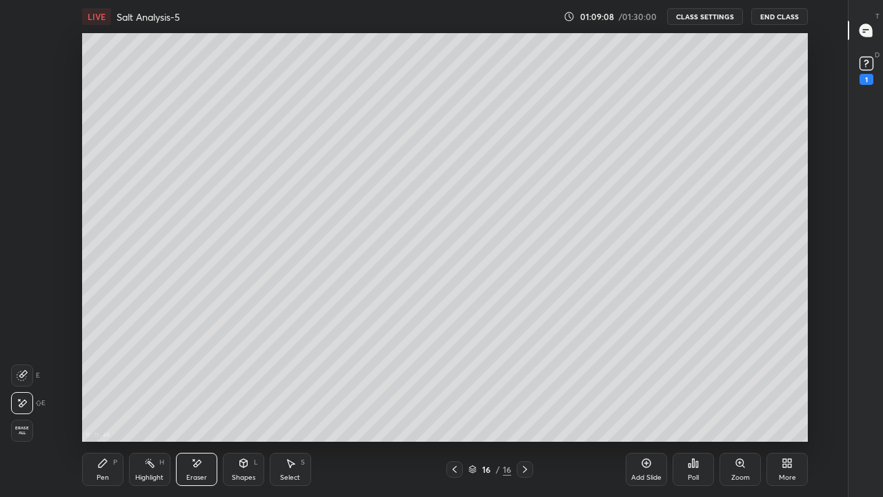
click at [105, 403] on div "Pen P" at bounding box center [102, 469] width 41 height 33
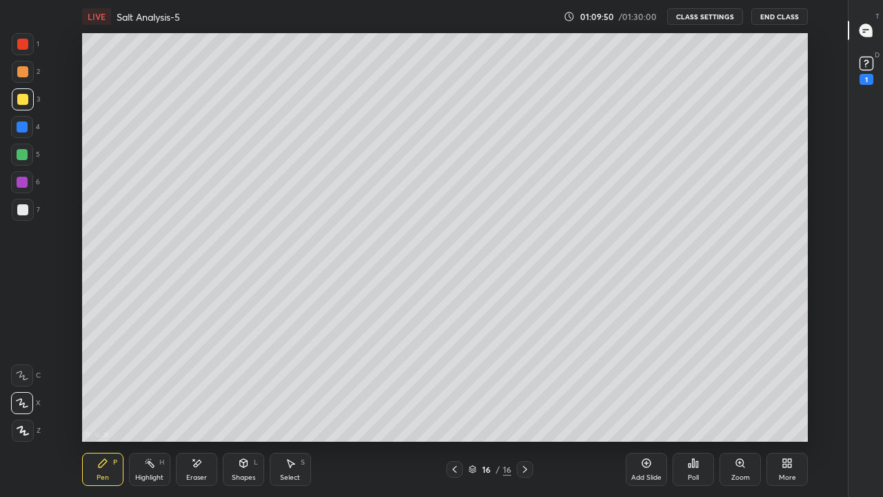
click at [204, 403] on div "Eraser" at bounding box center [196, 469] width 41 height 33
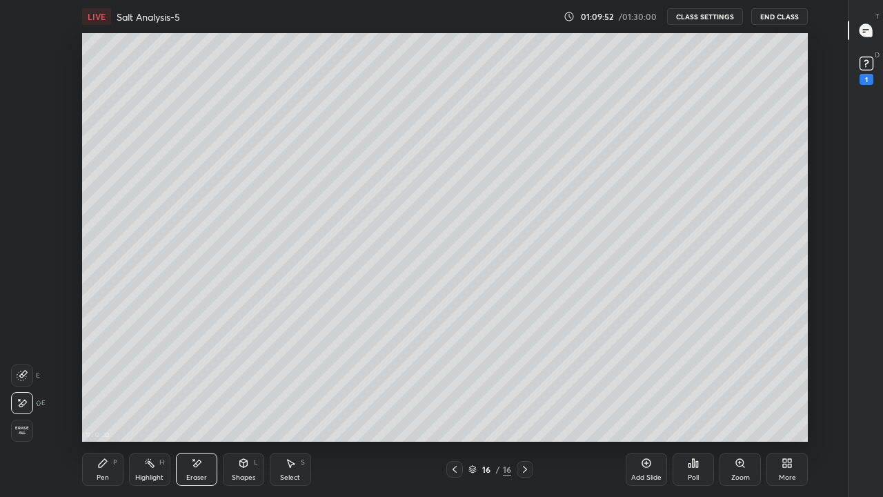
click at [115, 403] on div "Pen P" at bounding box center [102, 469] width 41 height 33
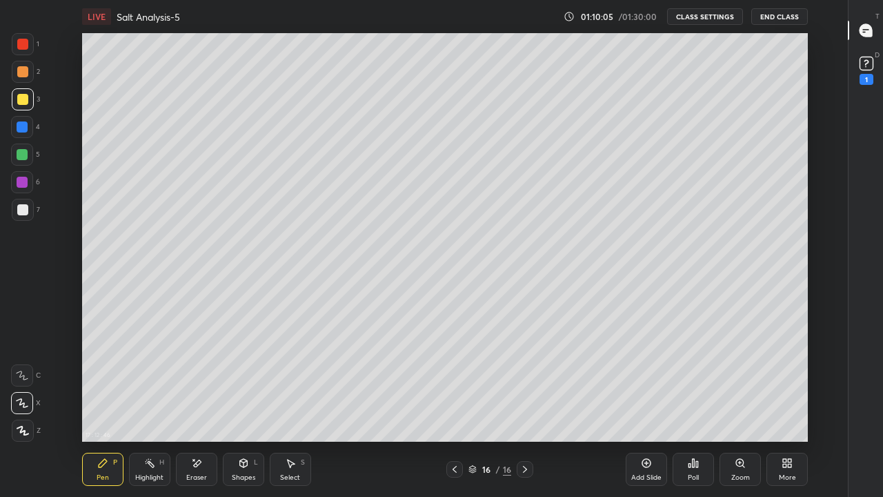
click at [206, 403] on div "Eraser" at bounding box center [196, 469] width 41 height 33
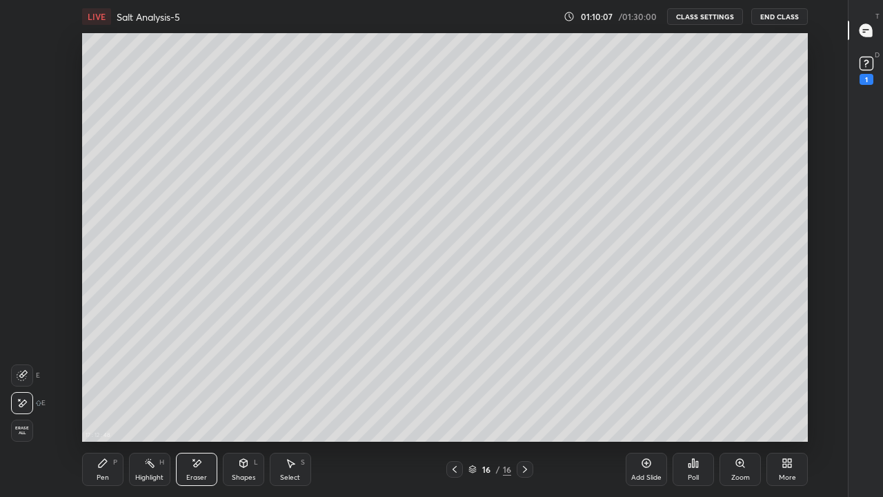
click at [108, 403] on div "Pen P" at bounding box center [102, 469] width 41 height 33
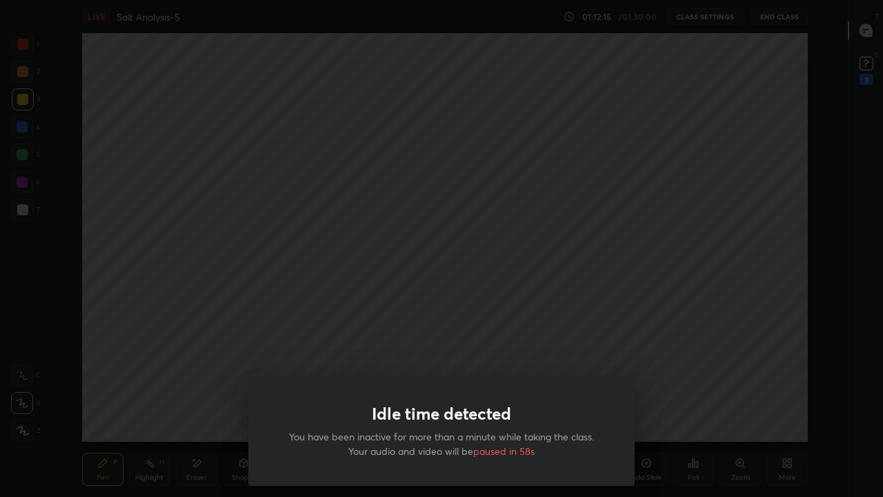
click at [518, 299] on div "Idle time detected You have been inactive for more than a minute while taking t…" at bounding box center [441, 248] width 883 height 497
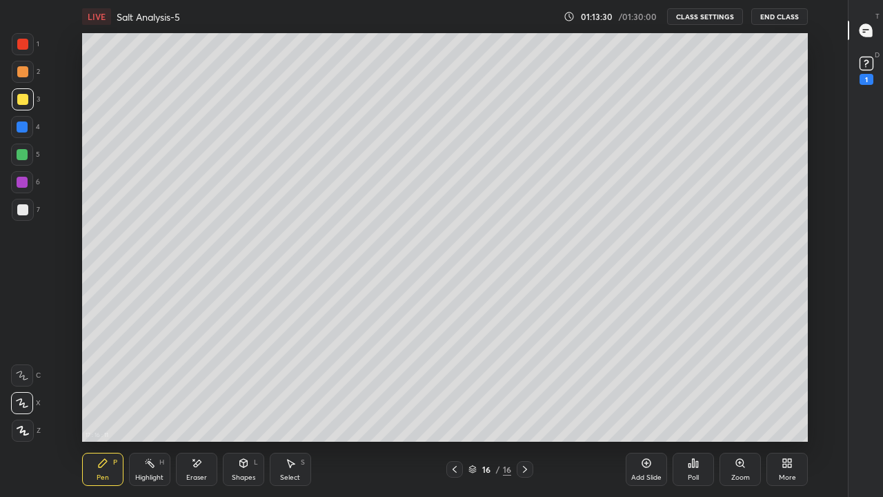
click at [656, 403] on div "Add Slide" at bounding box center [646, 469] width 41 height 33
click at [25, 208] on div at bounding box center [22, 209] width 11 height 11
click at [23, 154] on div at bounding box center [22, 154] width 11 height 11
click at [25, 210] on div at bounding box center [22, 209] width 11 height 11
click at [196, 403] on icon at bounding box center [197, 463] width 8 height 7
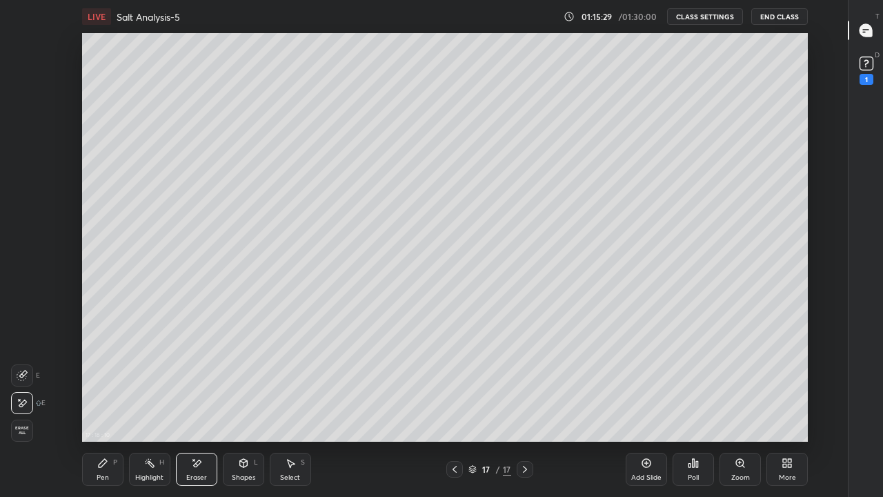
click at [114, 403] on div "Pen P" at bounding box center [102, 469] width 41 height 33
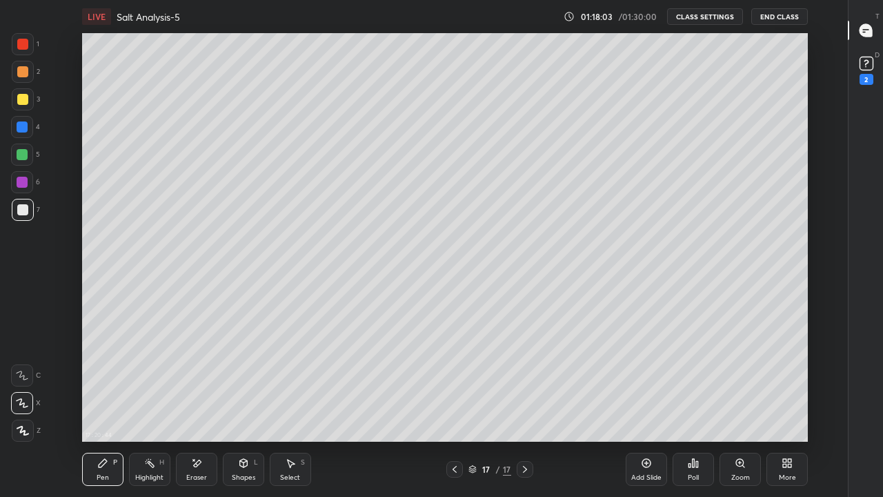
click at [206, 403] on div "Eraser" at bounding box center [196, 469] width 41 height 33
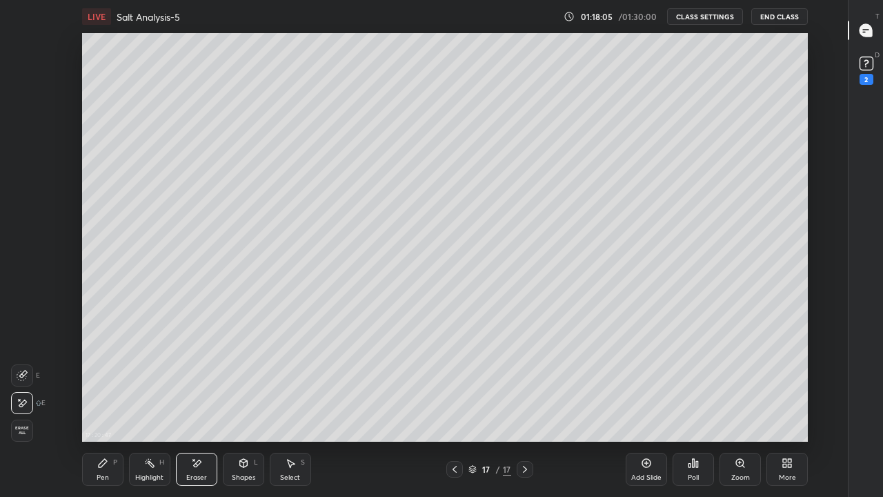
click at [111, 403] on div "Pen P" at bounding box center [102, 469] width 41 height 33
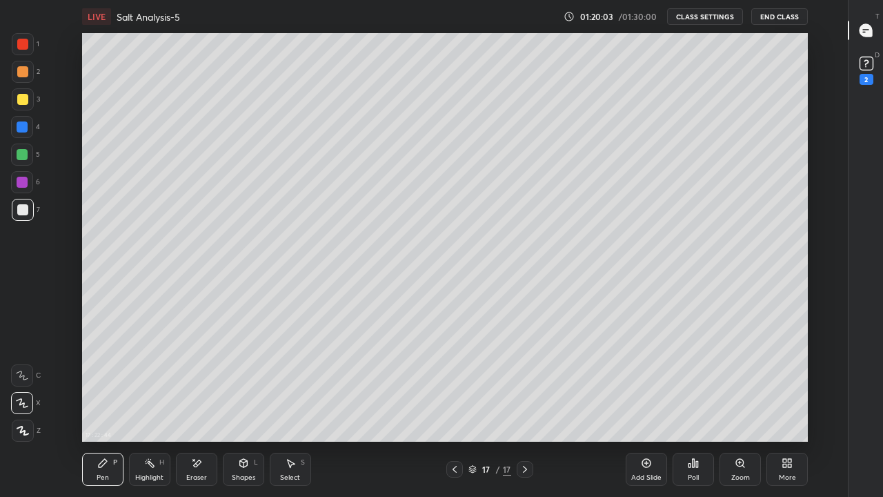
click at [871, 31] on icon at bounding box center [866, 30] width 12 height 12
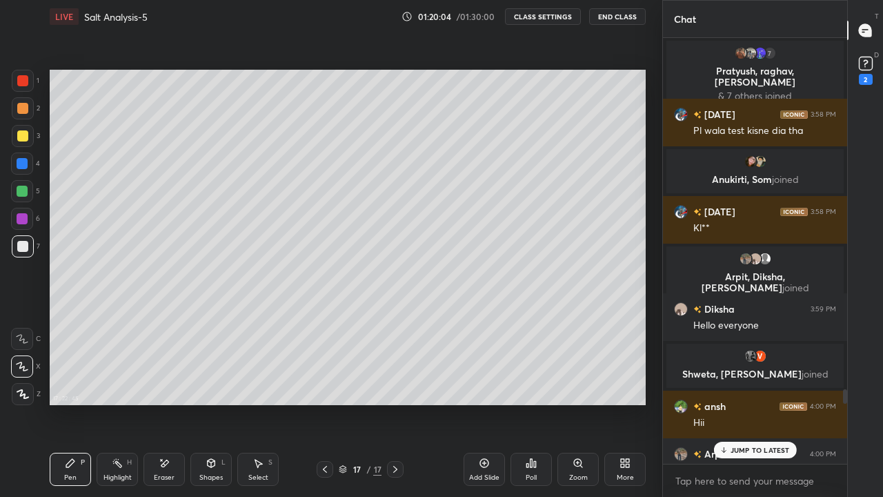
scroll to position [0, 0]
click at [868, 65] on rect at bounding box center [865, 63] width 13 height 13
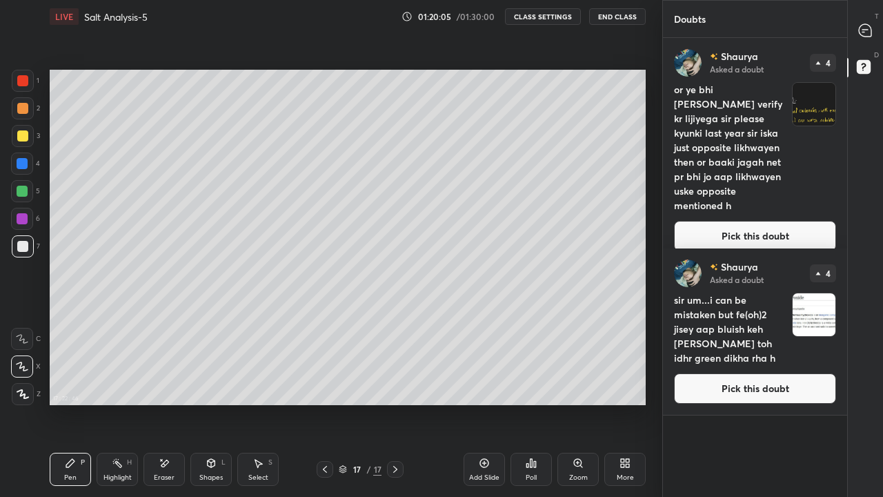
click at [766, 224] on button "Pick this doubt" at bounding box center [755, 236] width 162 height 30
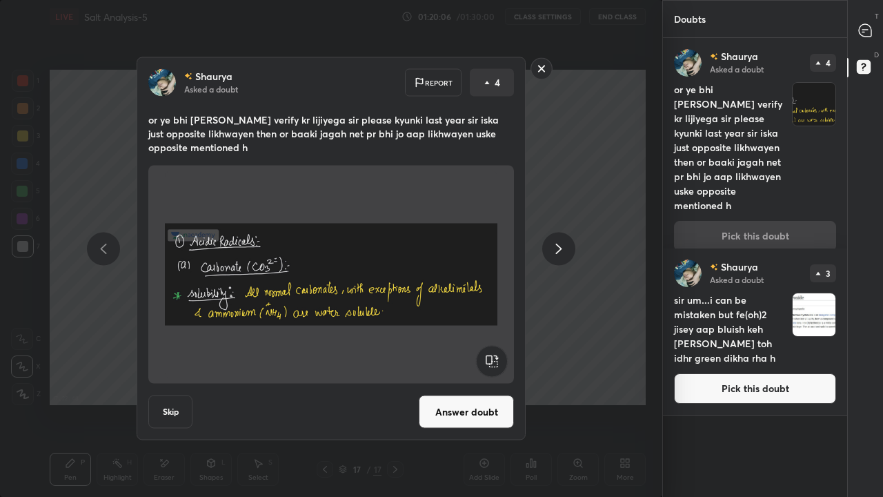
click at [469, 403] on button "Answer doubt" at bounding box center [466, 411] width 95 height 33
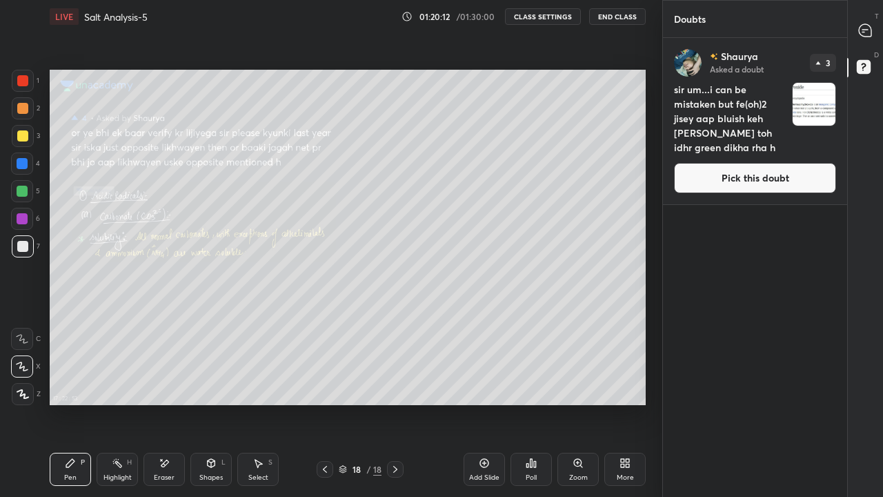
click at [170, 403] on div "Eraser" at bounding box center [164, 469] width 41 height 33
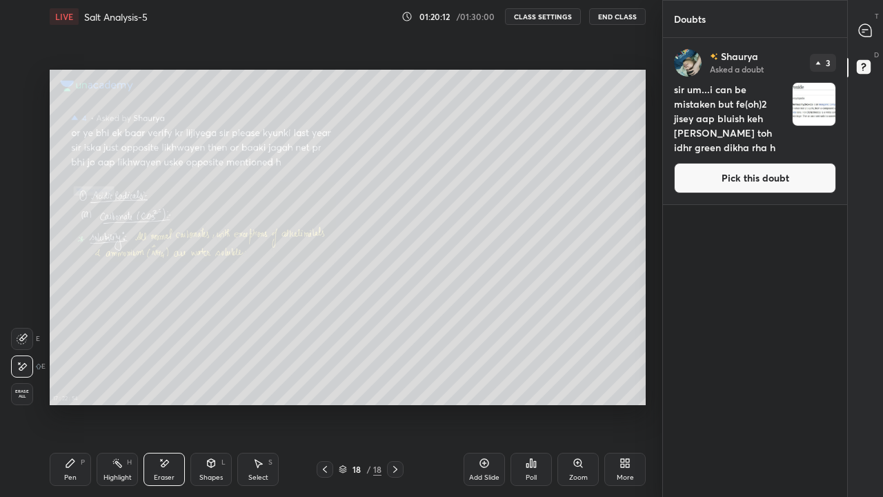
click at [211, 403] on div "Shapes L" at bounding box center [210, 469] width 41 height 33
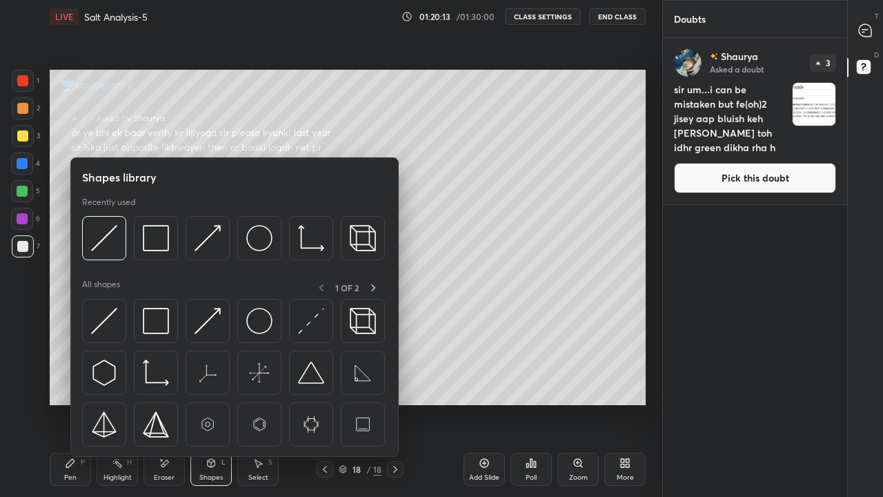
click at [80, 403] on div "Pen P" at bounding box center [70, 469] width 41 height 33
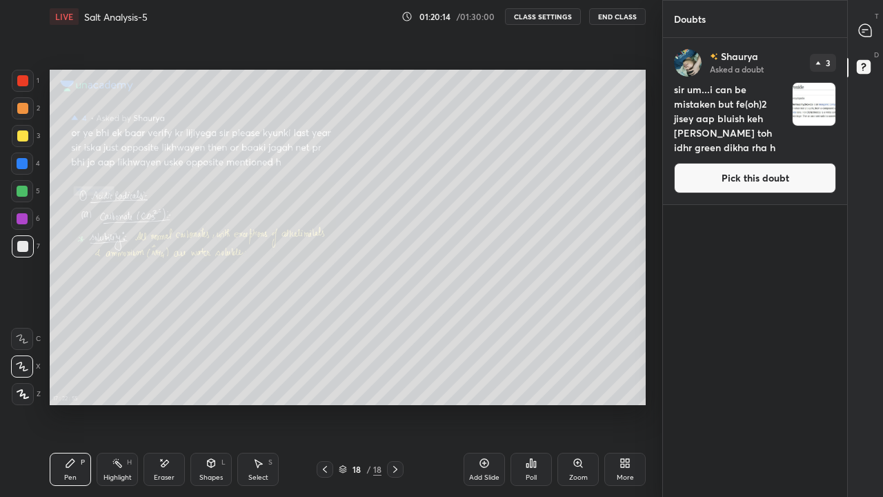
click at [22, 137] on div at bounding box center [22, 135] width 11 height 11
click at [867, 31] on icon at bounding box center [865, 30] width 12 height 12
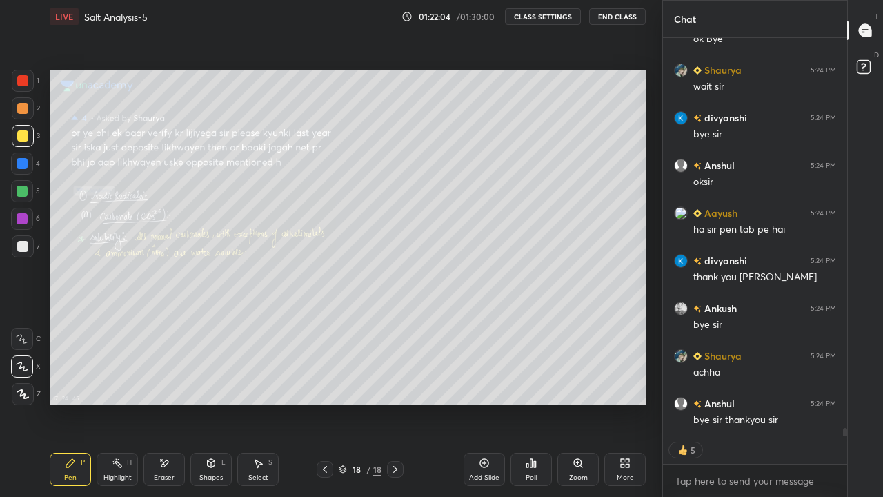
scroll to position [20532, 0]
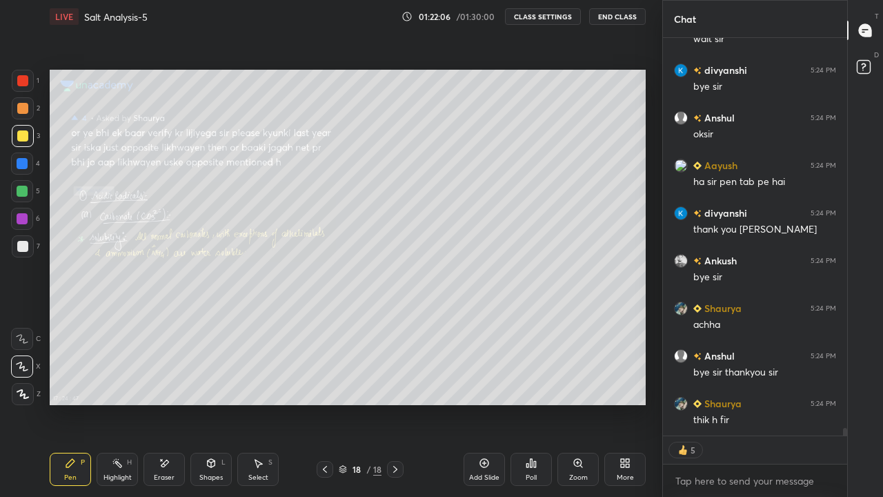
click at [628, 19] on button "End Class" at bounding box center [617, 16] width 57 height 17
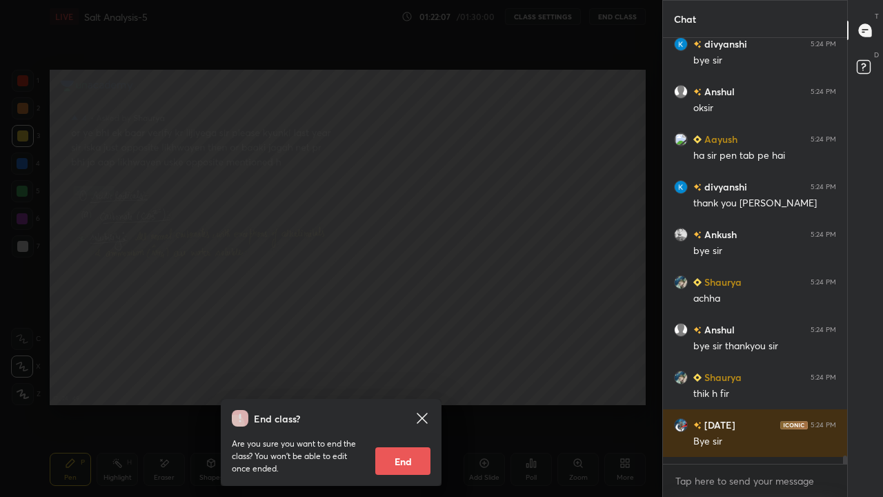
scroll to position [20552, 0]
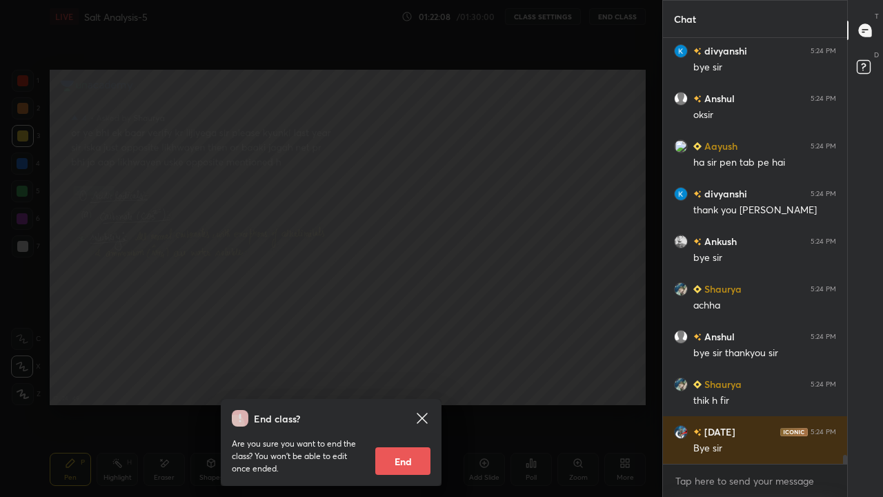
click at [411, 403] on button "End" at bounding box center [402, 461] width 55 height 28
type textarea "x"
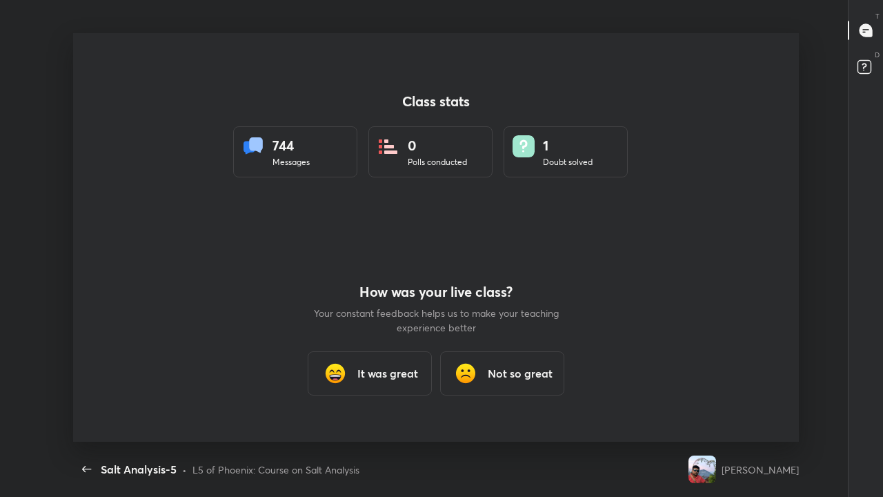
scroll to position [0, 0]
click at [391, 377] on h3 "It was great" at bounding box center [387, 373] width 61 height 17
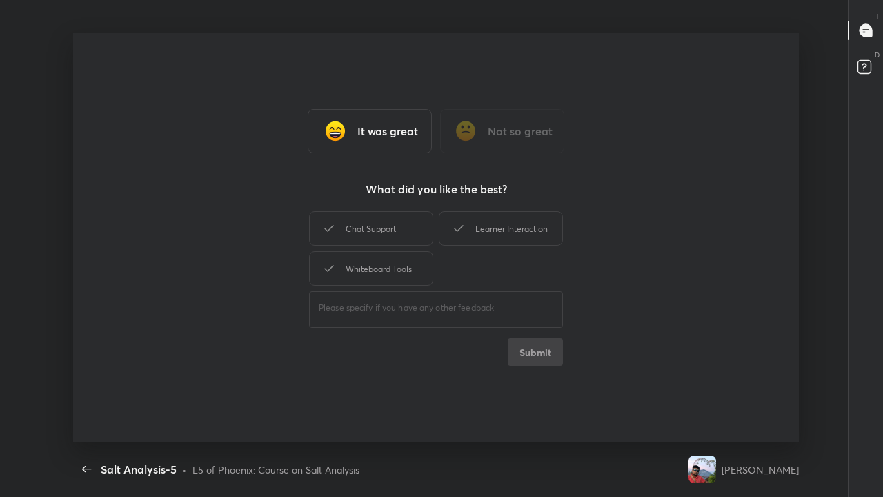
click at [400, 234] on div "Chat Support" at bounding box center [371, 228] width 124 height 35
click at [403, 262] on div "Whiteboard Tools" at bounding box center [371, 268] width 124 height 35
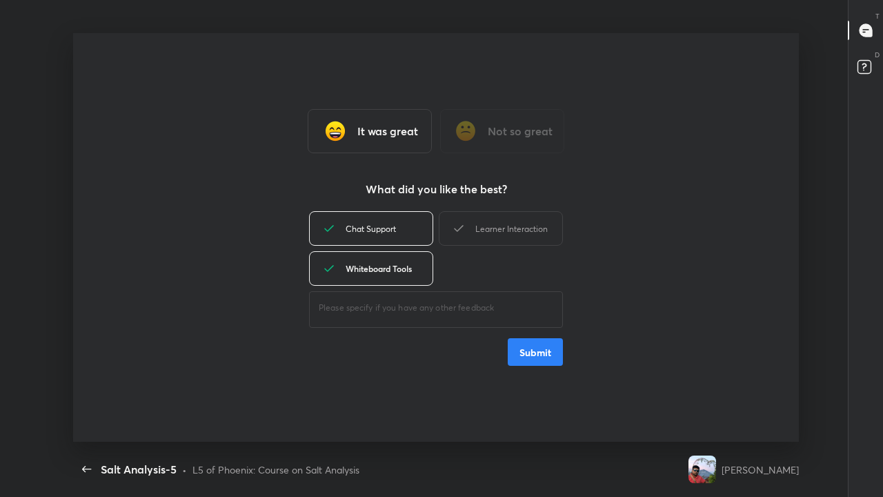
click at [462, 235] on icon at bounding box center [459, 228] width 17 height 17
click at [534, 362] on button "Submit" at bounding box center [535, 352] width 55 height 28
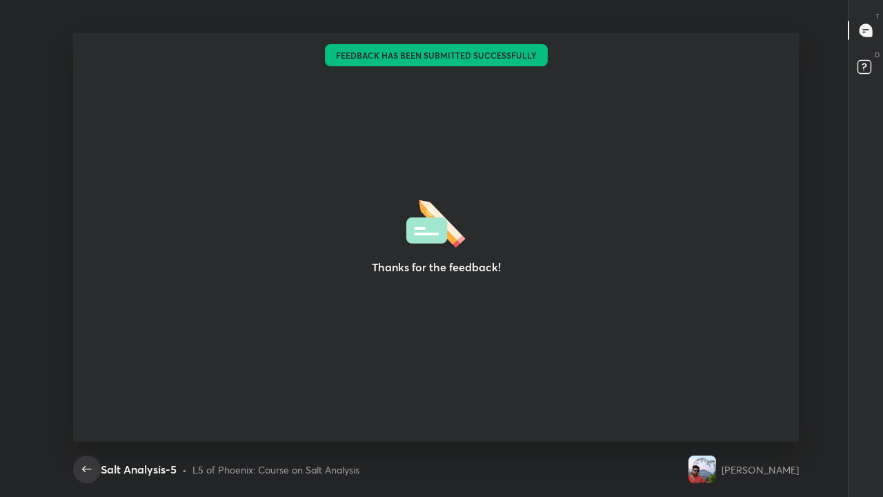
click at [89, 403] on icon "button" at bounding box center [87, 469] width 17 height 17
